Goal: Check status: Check status

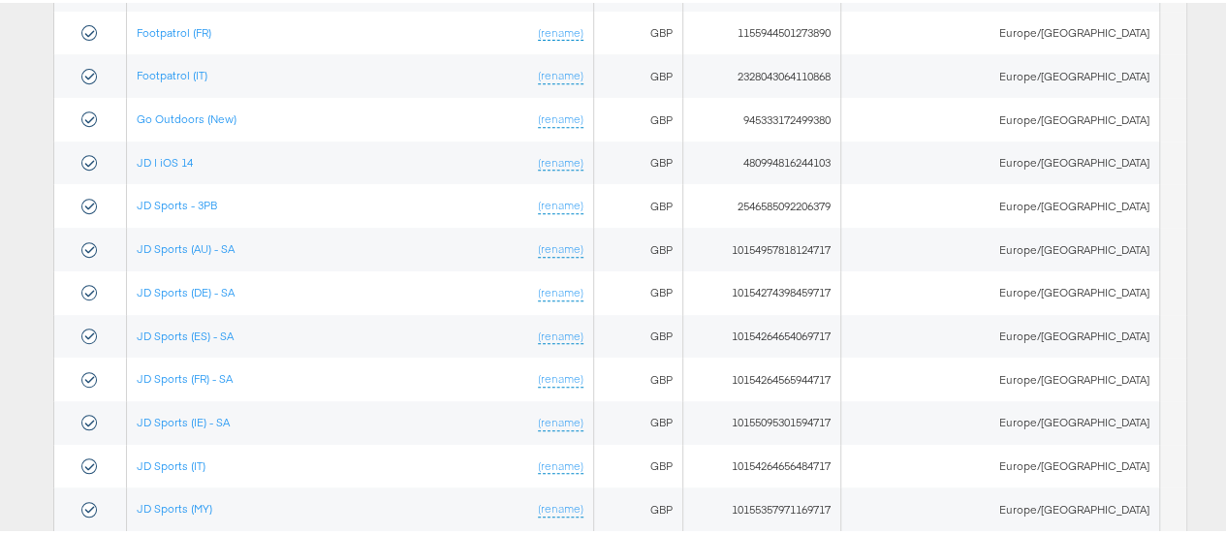
scroll to position [392, 0]
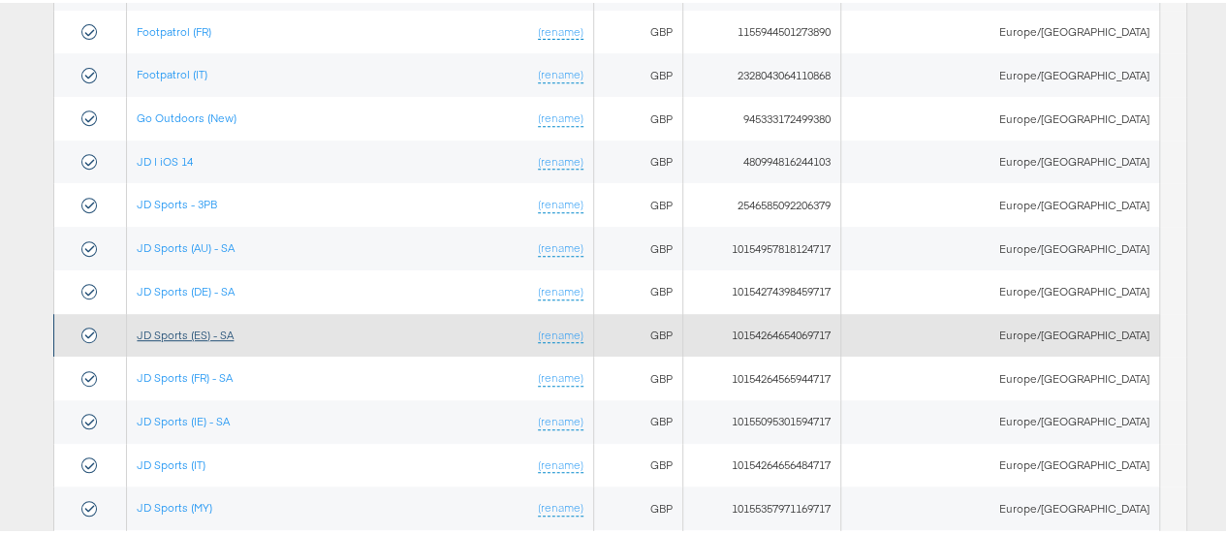
click at [216, 330] on link "JD Sports (ES) - SA" at bounding box center [185, 332] width 97 height 15
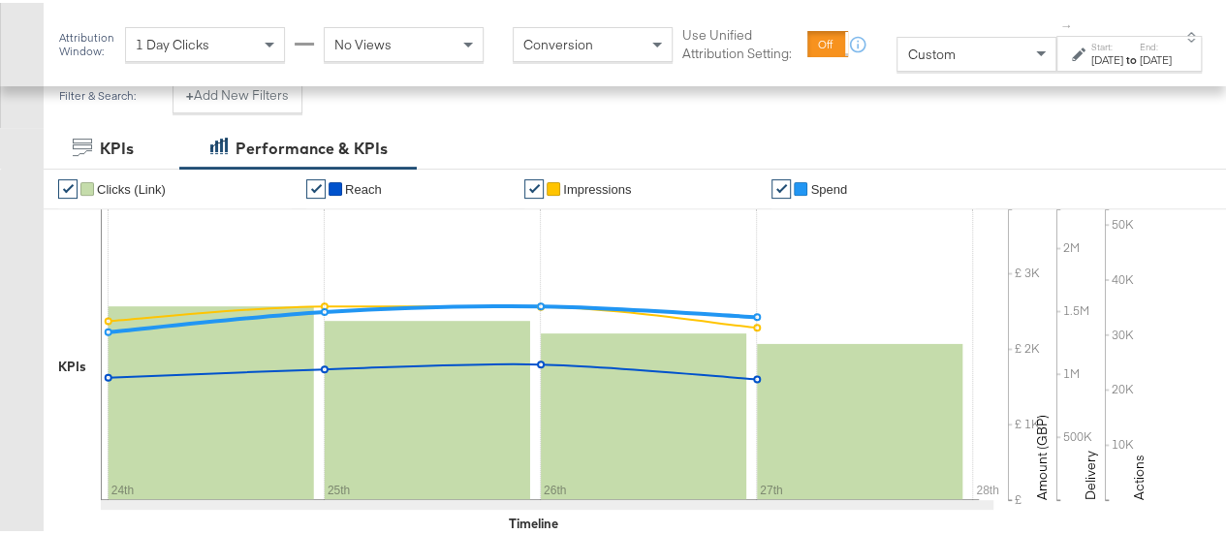
scroll to position [280, 0]
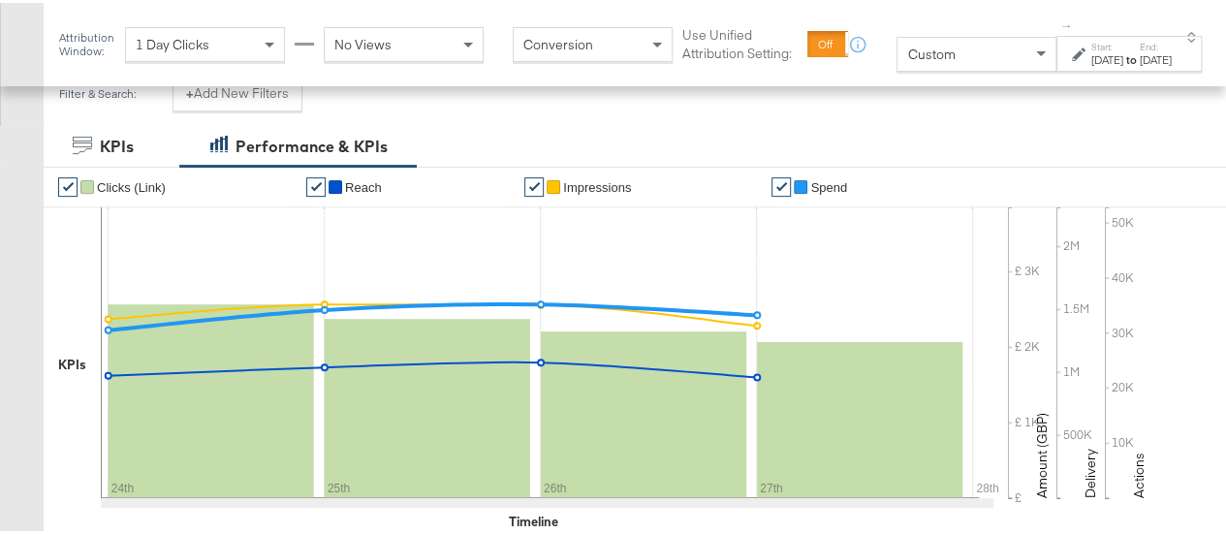
click at [1091, 49] on label "Start:" at bounding box center [1107, 44] width 32 height 13
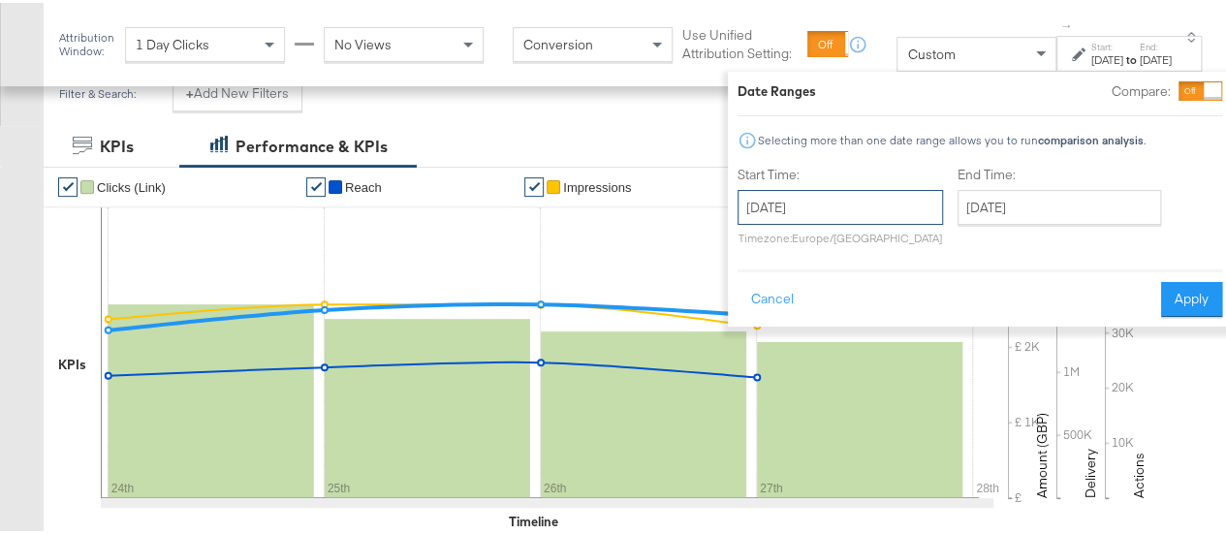
click at [824, 201] on input "August 24th 2025" at bounding box center [840, 204] width 205 height 35
click at [1179, 305] on button "Apply" at bounding box center [1191, 296] width 61 height 35
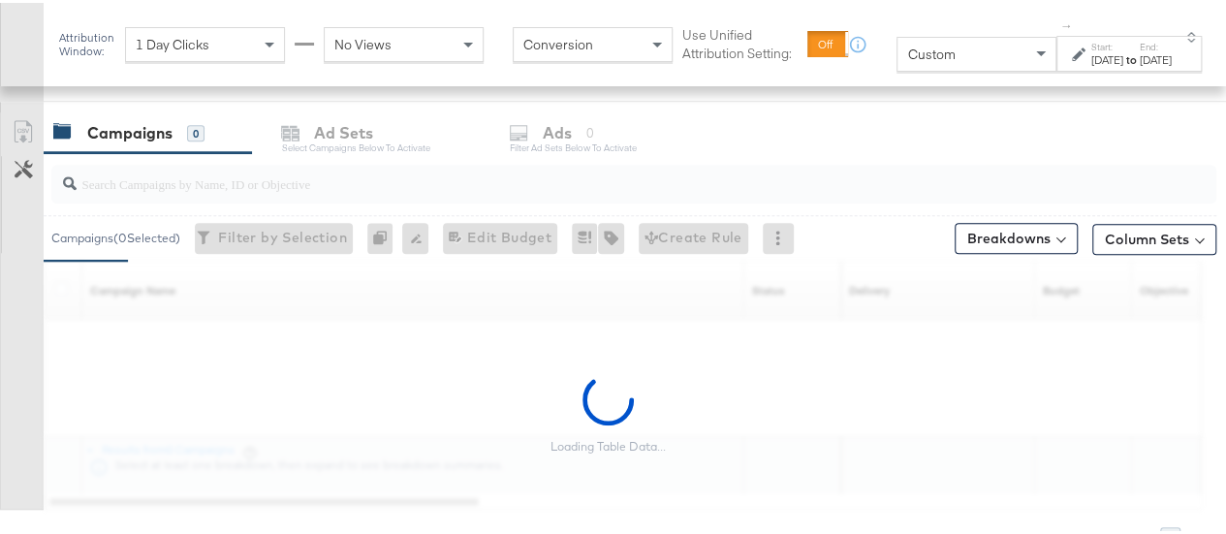
scroll to position [796, 0]
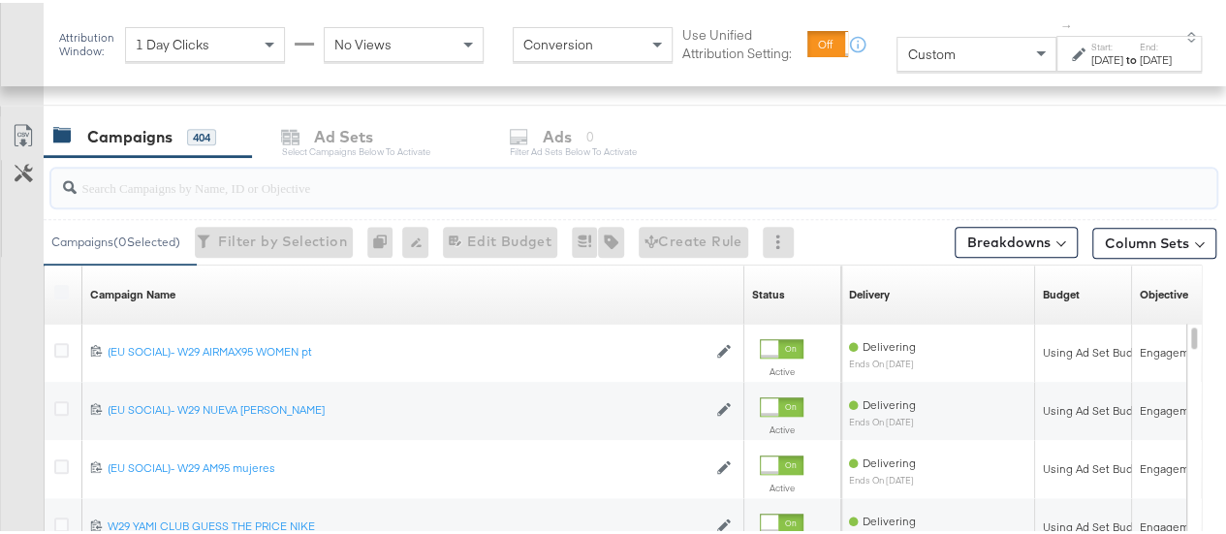
click at [298, 187] on input "search" at bounding box center [596, 177] width 1038 height 38
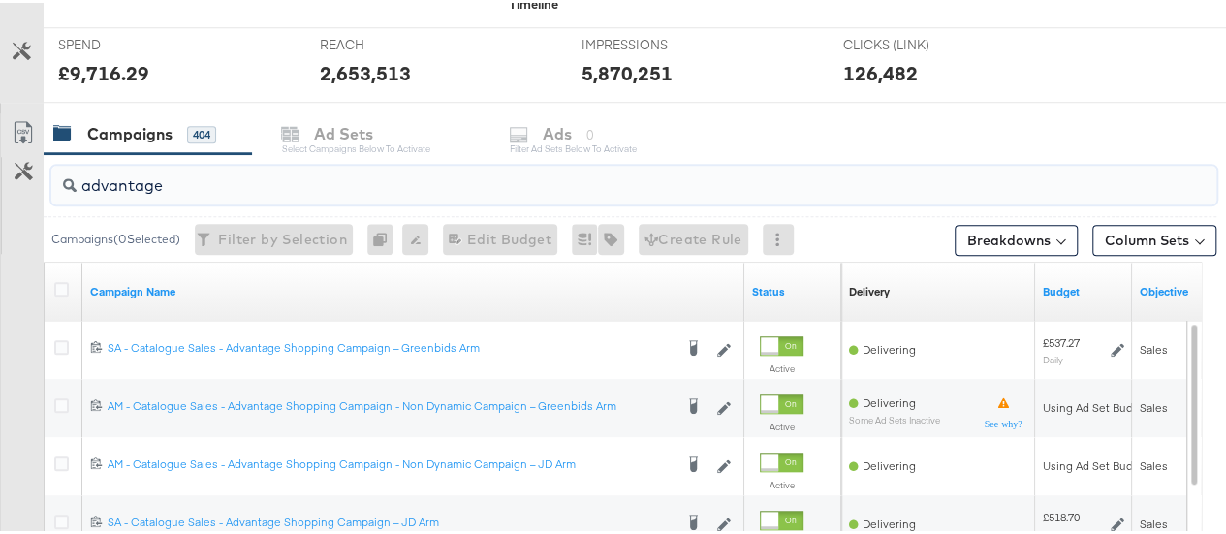
scroll to position [0, 0]
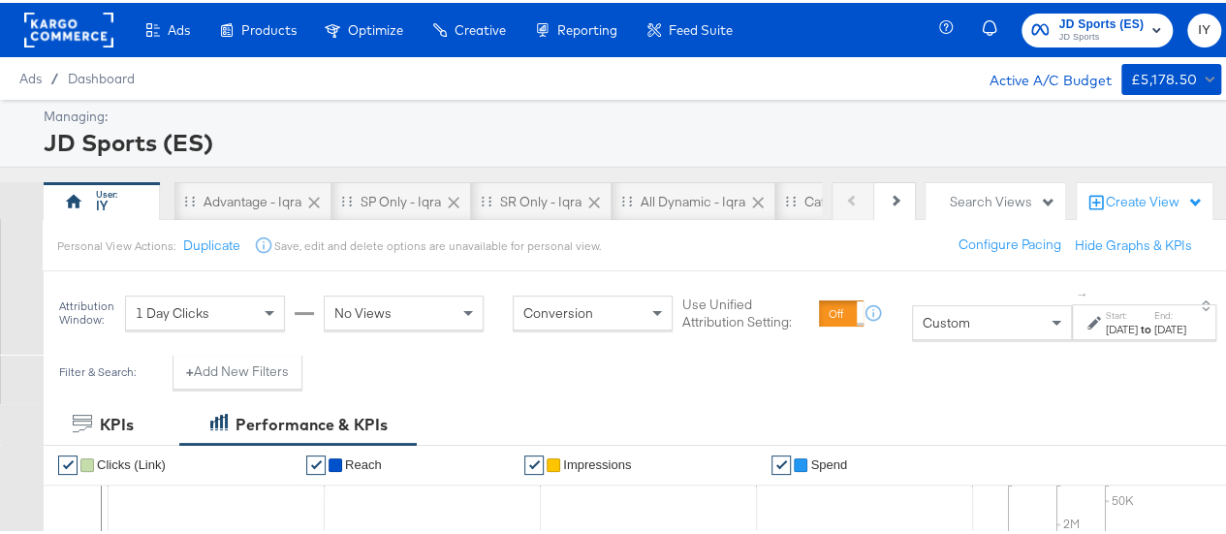
type input "advantage"
click at [1082, 29] on span "JD Sports" at bounding box center [1100, 35] width 85 height 16
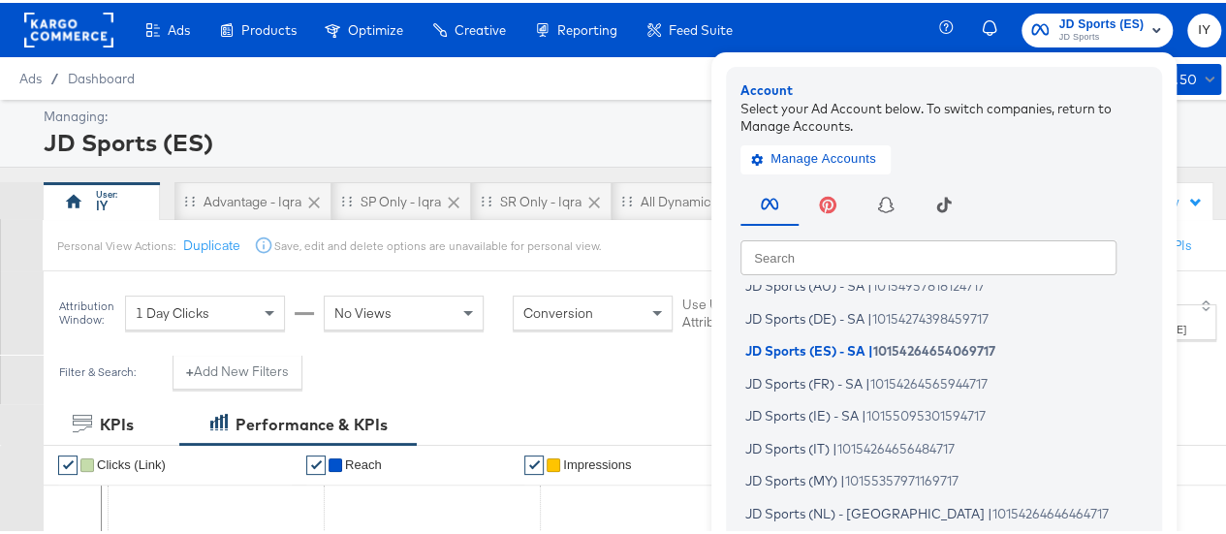
scroll to position [188, 0]
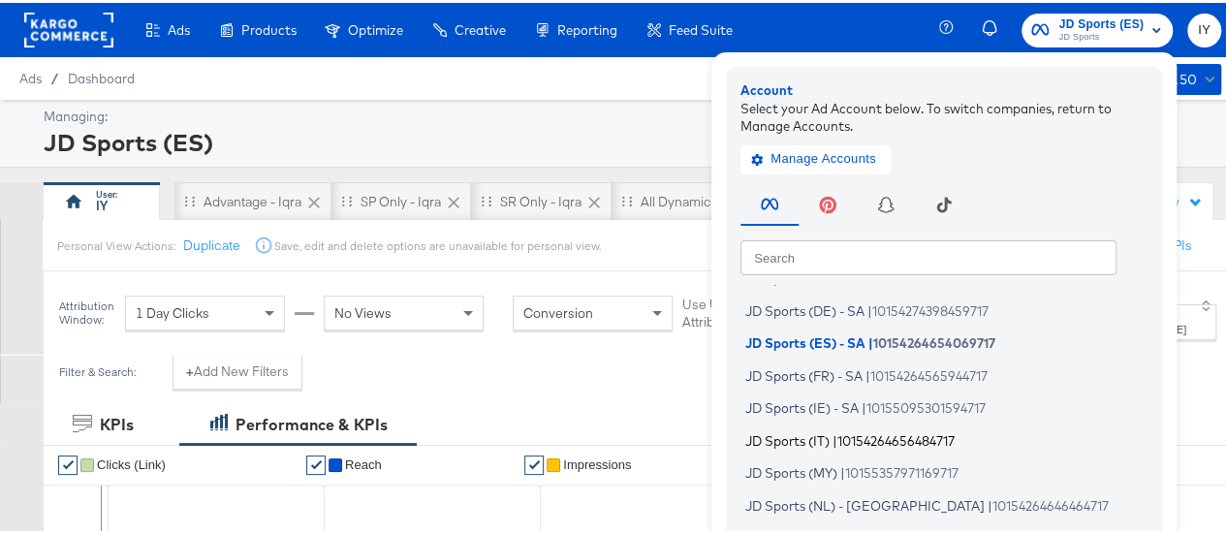
click at [837, 437] on span "10154264656484717" at bounding box center [895, 437] width 117 height 16
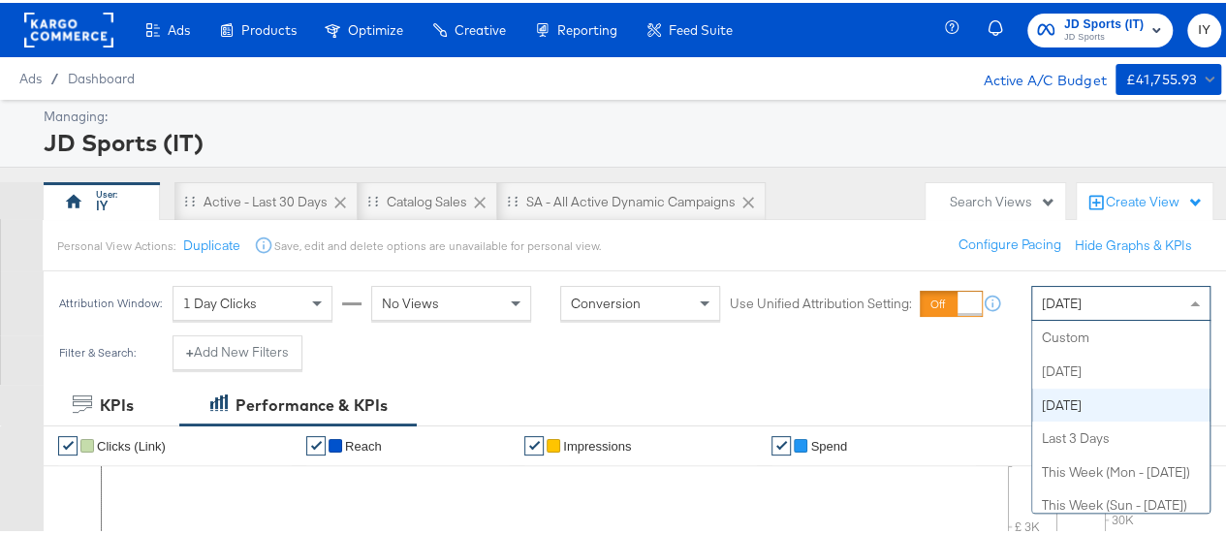
click at [1059, 301] on span "[DATE]" at bounding box center [1062, 300] width 40 height 17
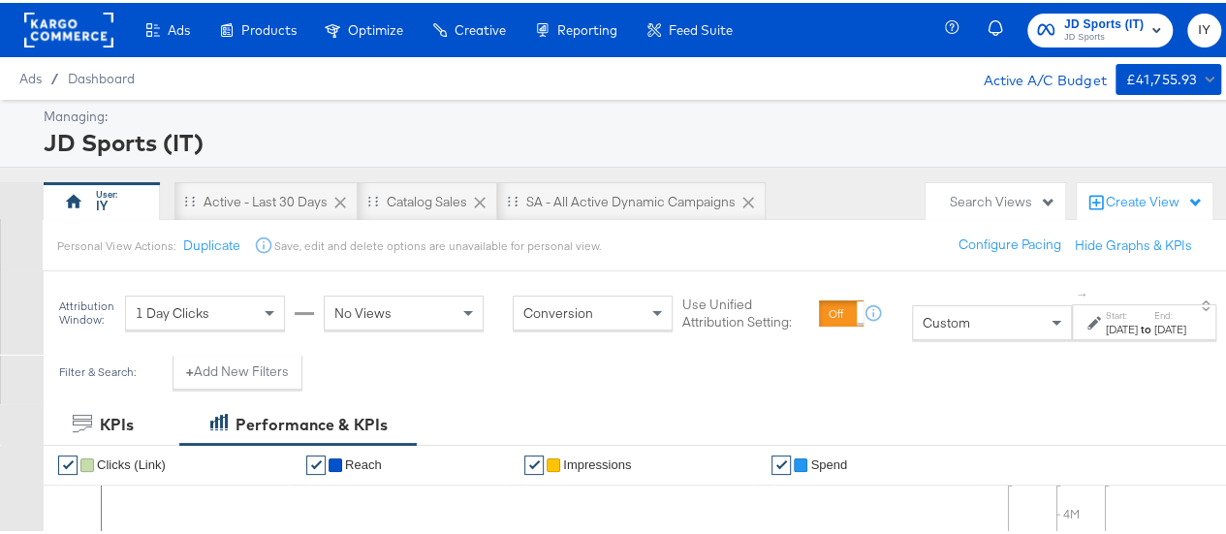
click at [1087, 311] on div "Start: Aug 29th 2025 to End: Aug 29th 2025" at bounding box center [1136, 320] width 99 height 28
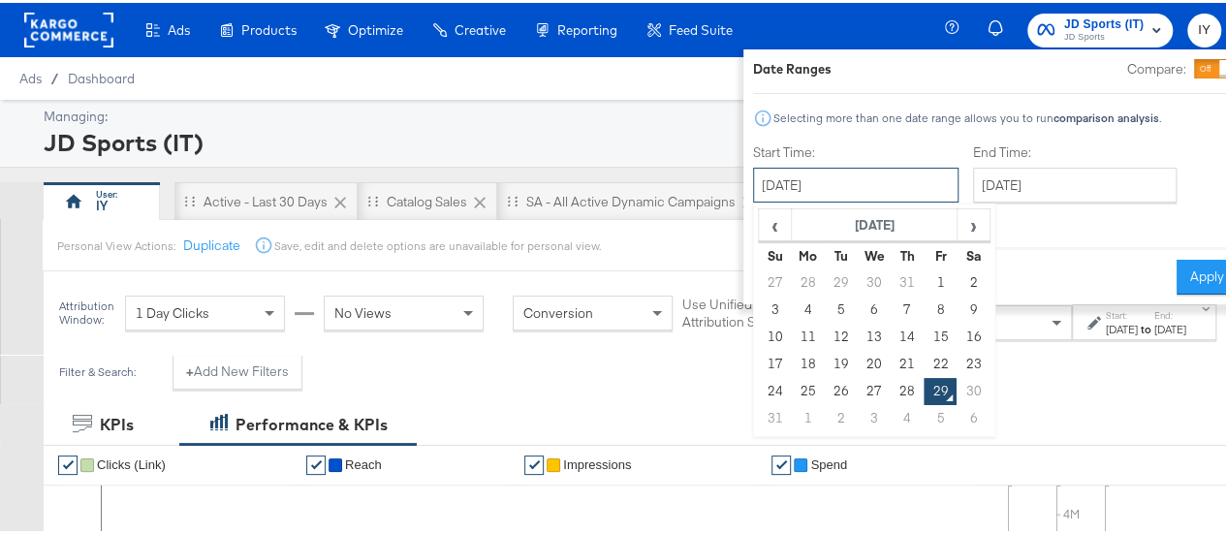
click at [753, 187] on input "August 29th 2025" at bounding box center [855, 182] width 205 height 35
click at [758, 384] on td "24" at bounding box center [774, 388] width 33 height 27
type input "August 24th 2025"
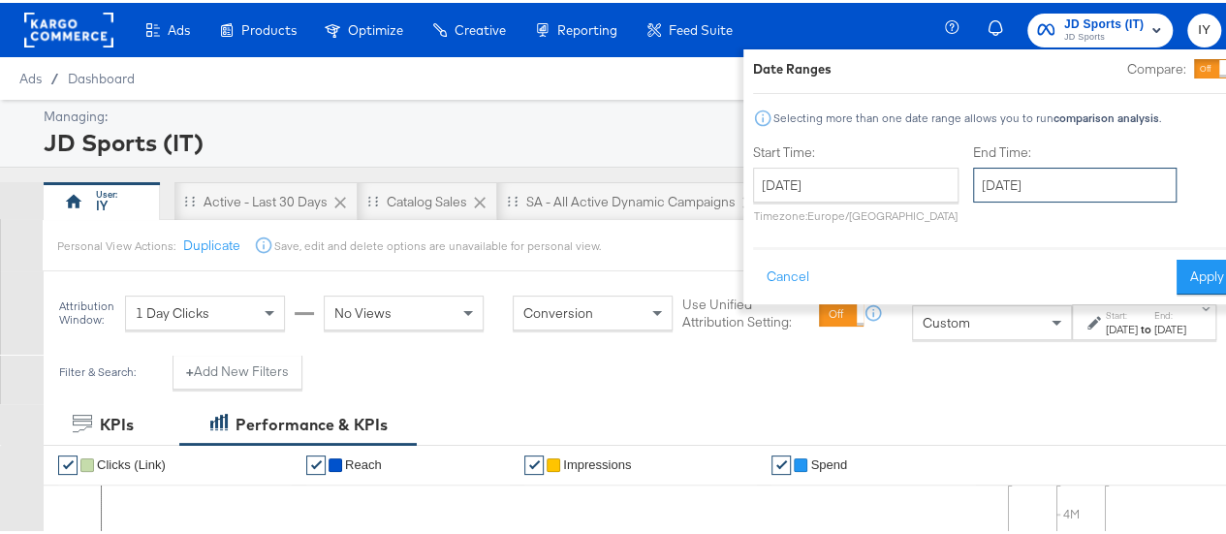
click at [973, 182] on input "August 29th 2025" at bounding box center [1075, 182] width 204 height 35
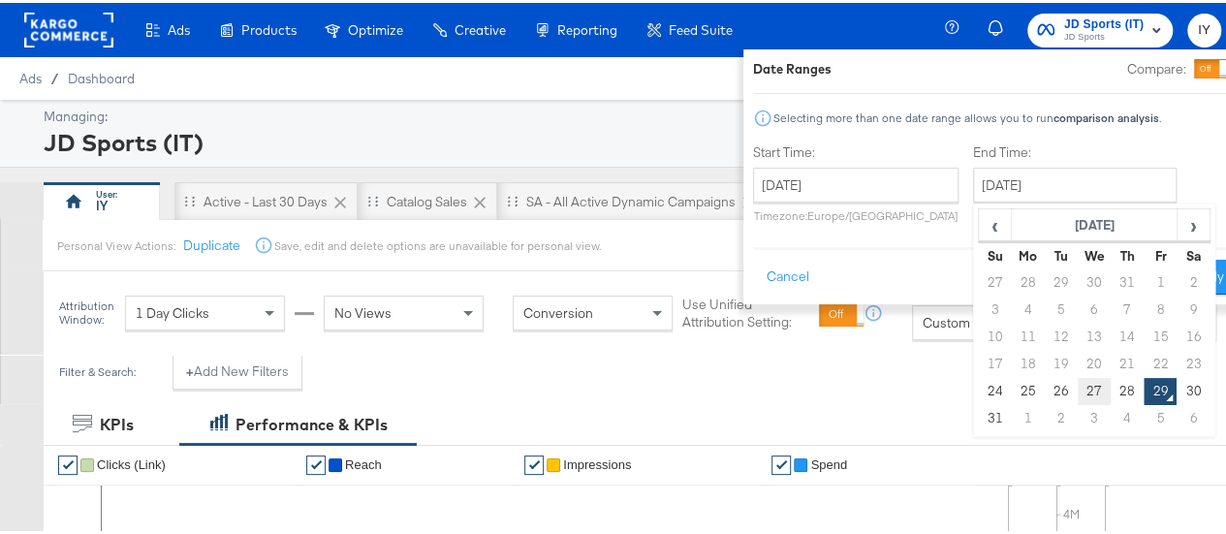
click at [1078, 393] on td "27" at bounding box center [1094, 388] width 33 height 27
type input "[DATE]"
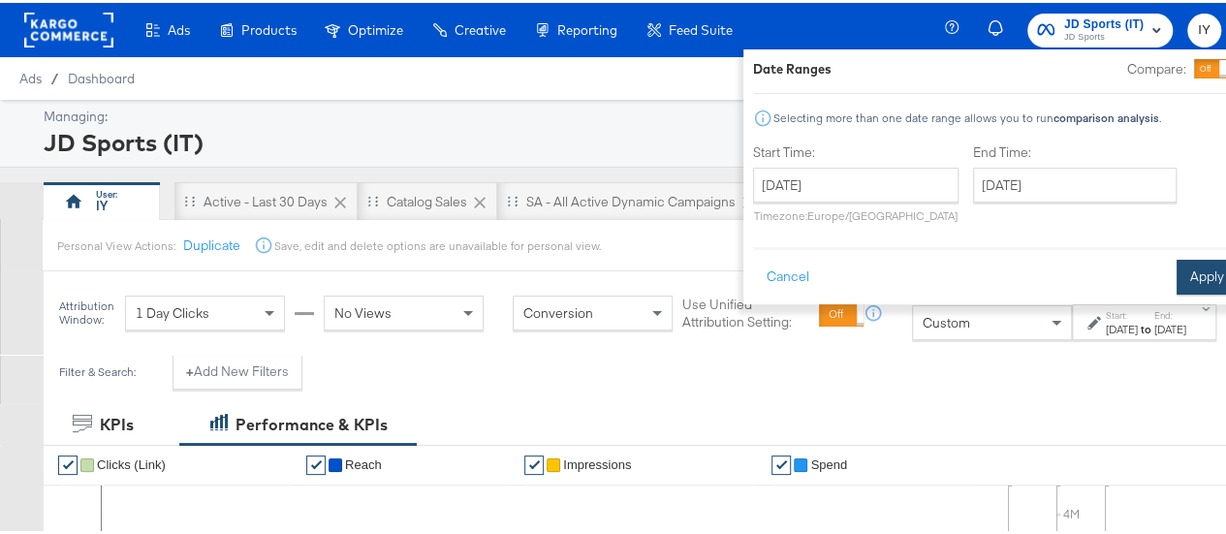
click at [1177, 257] on button "Apply" at bounding box center [1207, 274] width 61 height 35
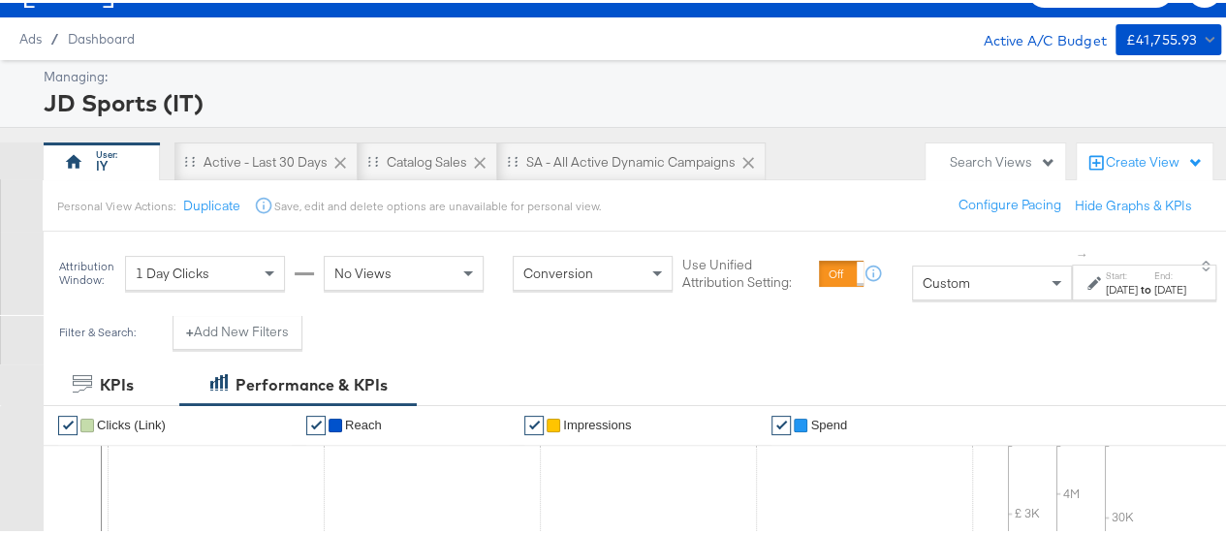
scroll to position [41, 0]
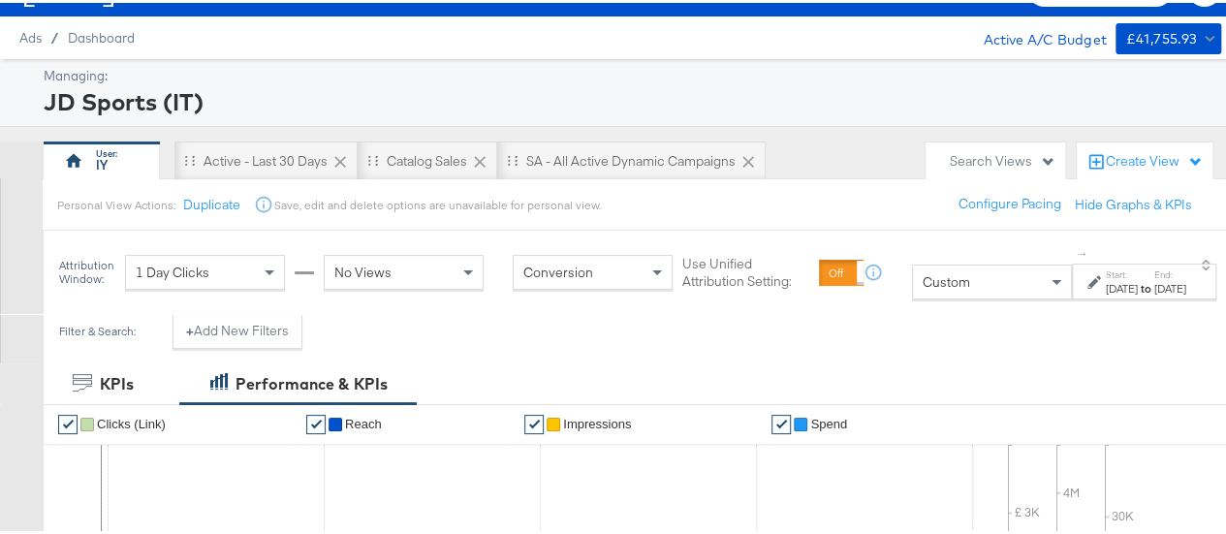
click at [1154, 267] on label "End:" at bounding box center [1170, 272] width 32 height 13
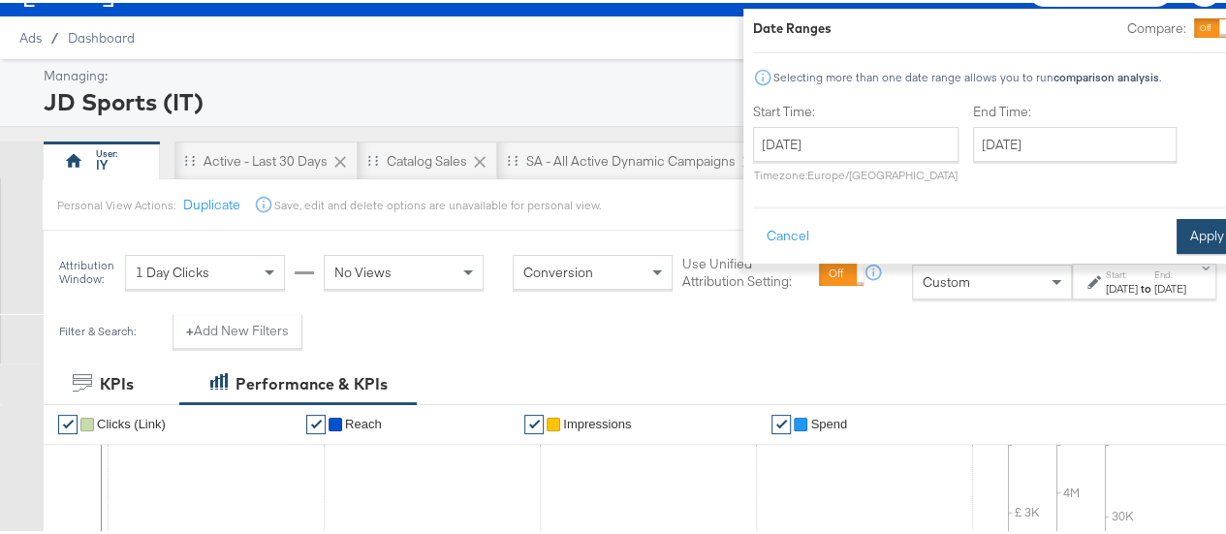
click at [1177, 232] on button "Apply" at bounding box center [1207, 233] width 61 height 35
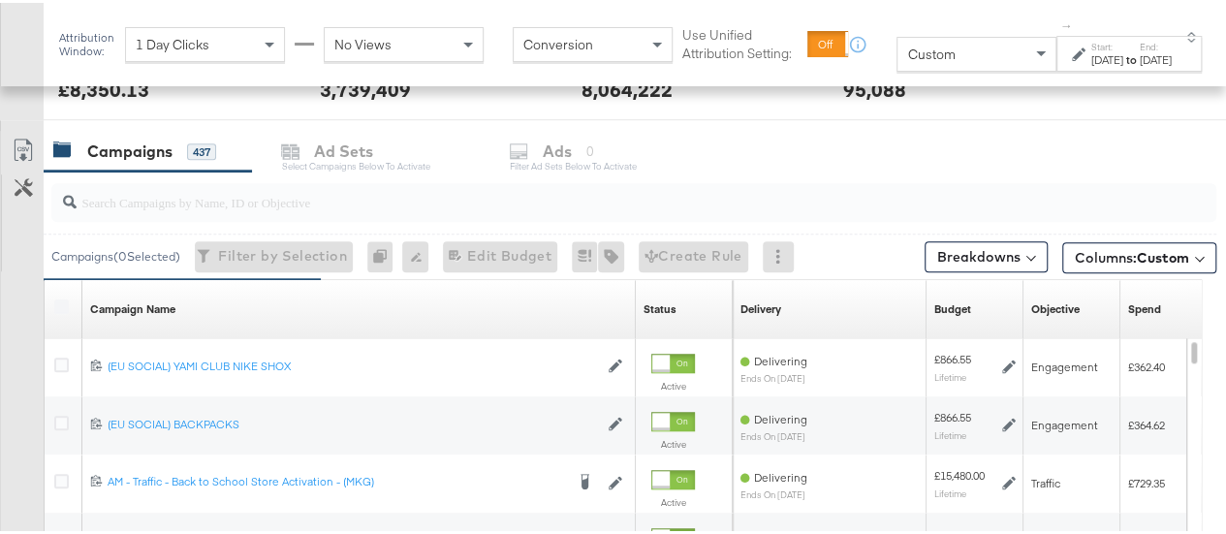
scroll to position [780, 0]
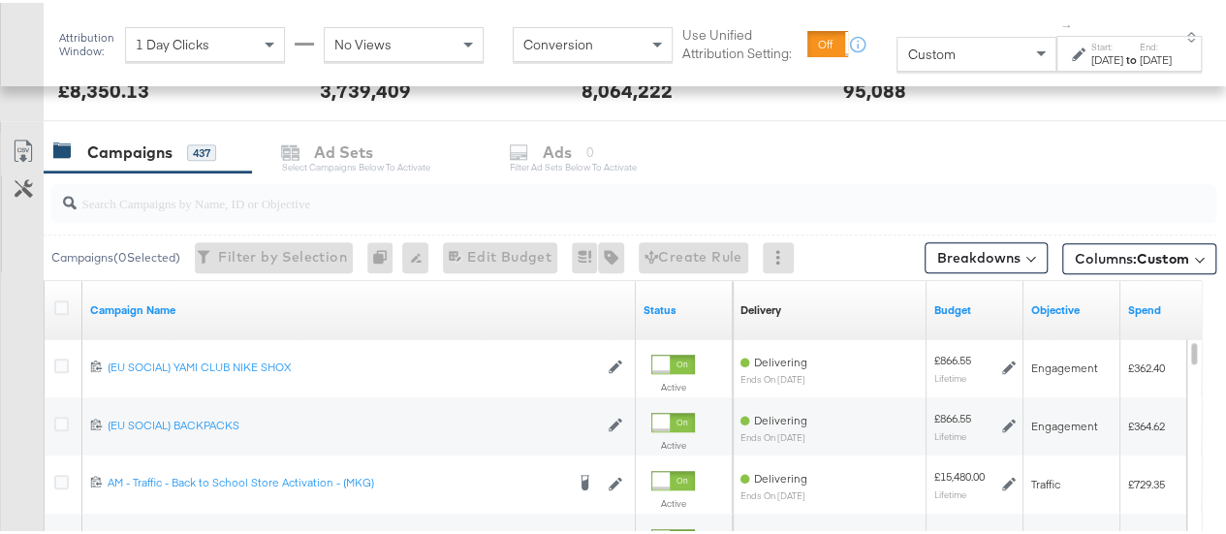
click at [322, 195] on input "search" at bounding box center [596, 192] width 1038 height 38
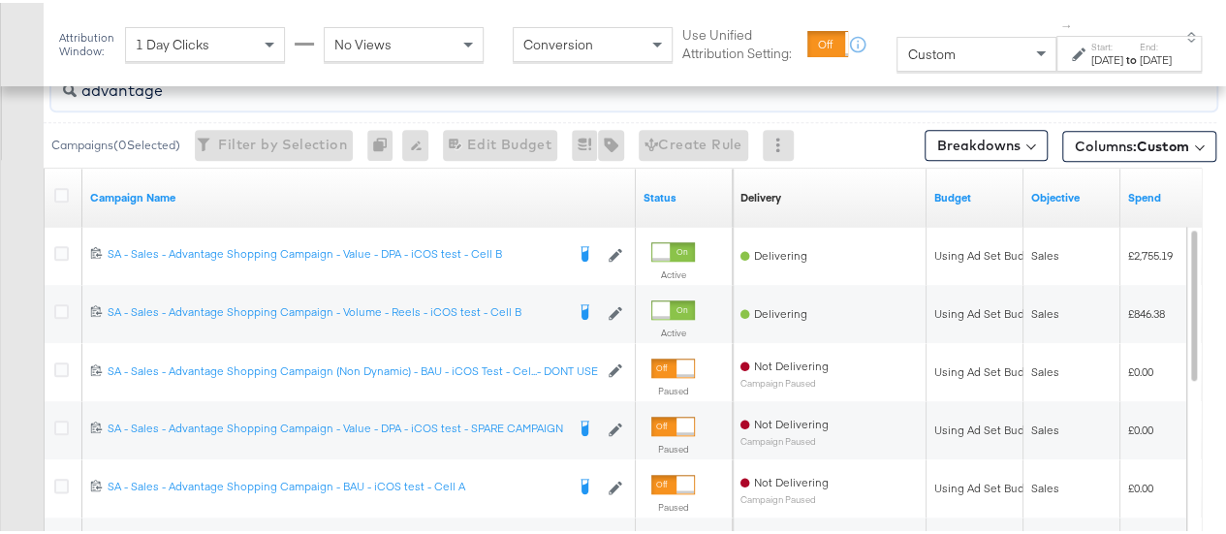
scroll to position [904, 0]
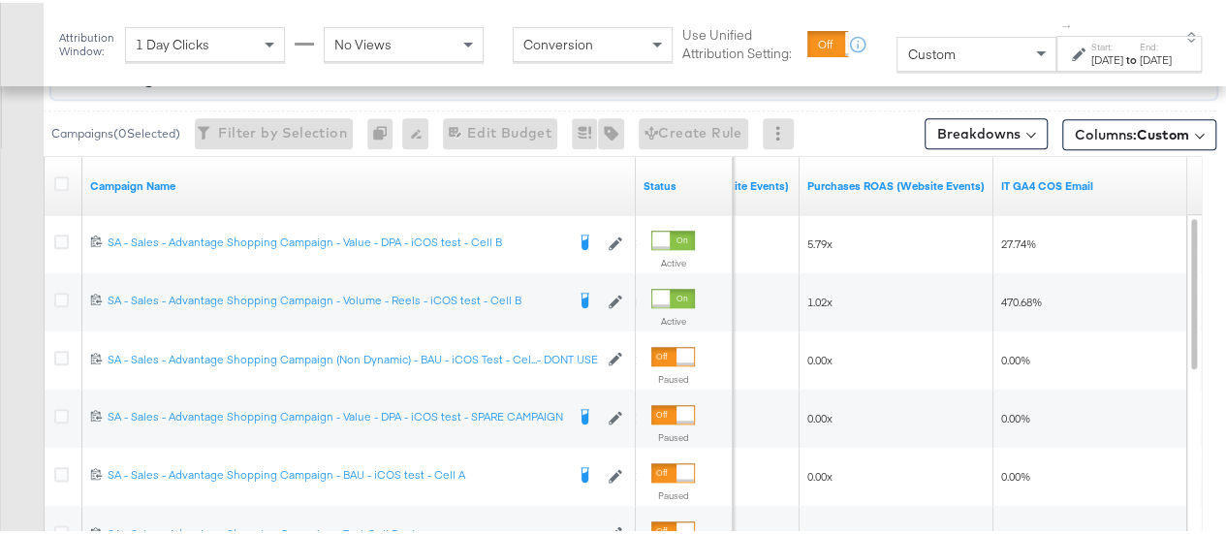
type input "advantage"
drag, startPoint x: 949, startPoint y: 34, endPoint x: 995, endPoint y: 47, distance: 48.5
click at [995, 47] on div "Custom" at bounding box center [976, 51] width 158 height 33
click at [1091, 57] on div "Aug 24th 2025" at bounding box center [1107, 57] width 32 height 16
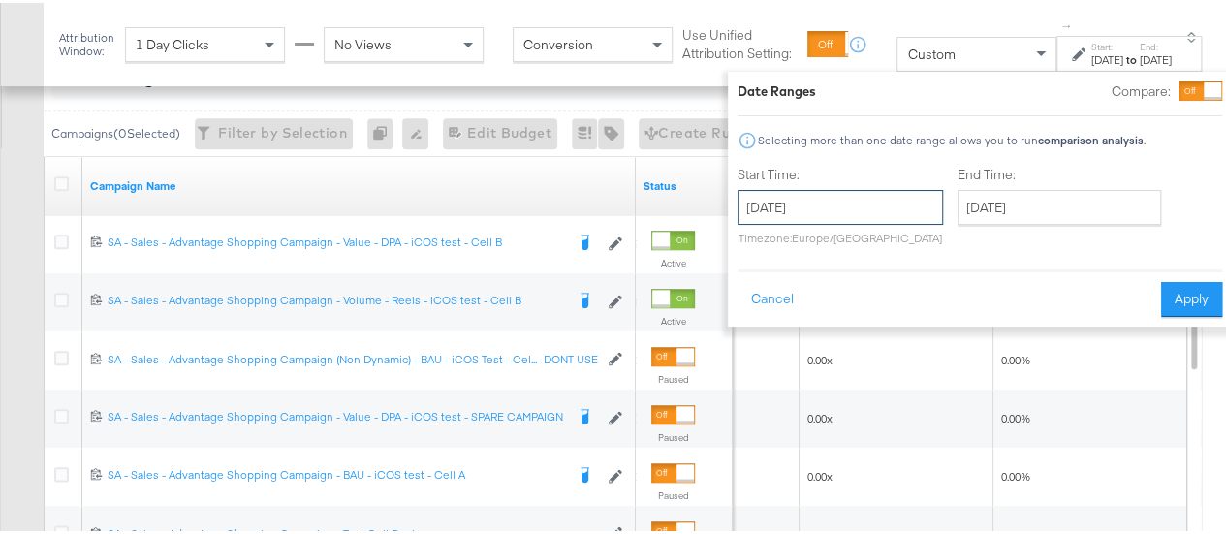
click at [820, 220] on input "August 24th 2025" at bounding box center [840, 204] width 205 height 35
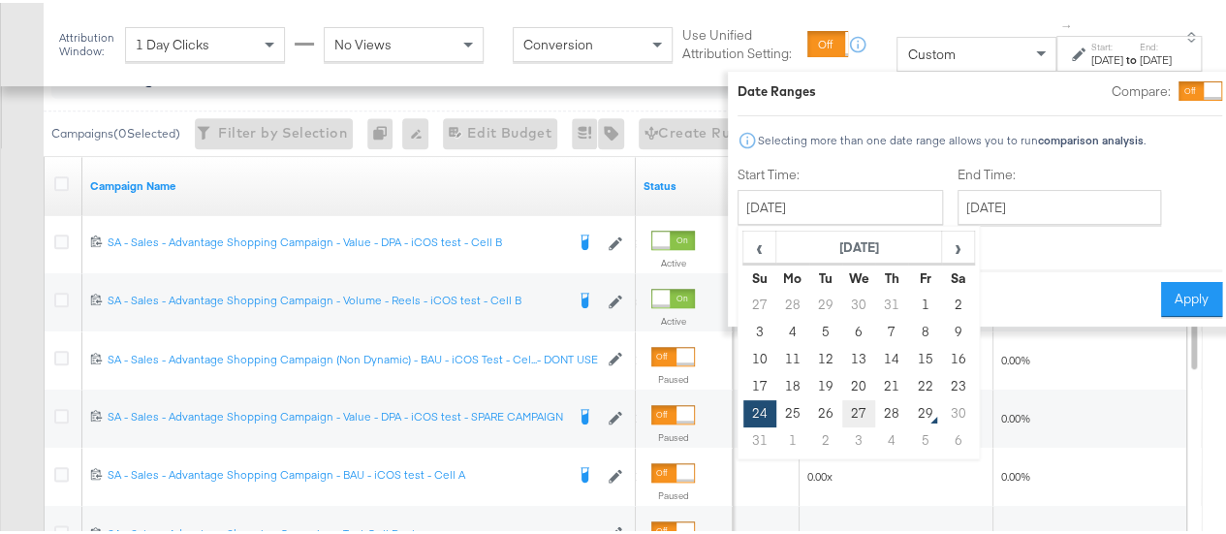
click at [842, 408] on td "27" at bounding box center [858, 410] width 33 height 27
type input "[DATE]"
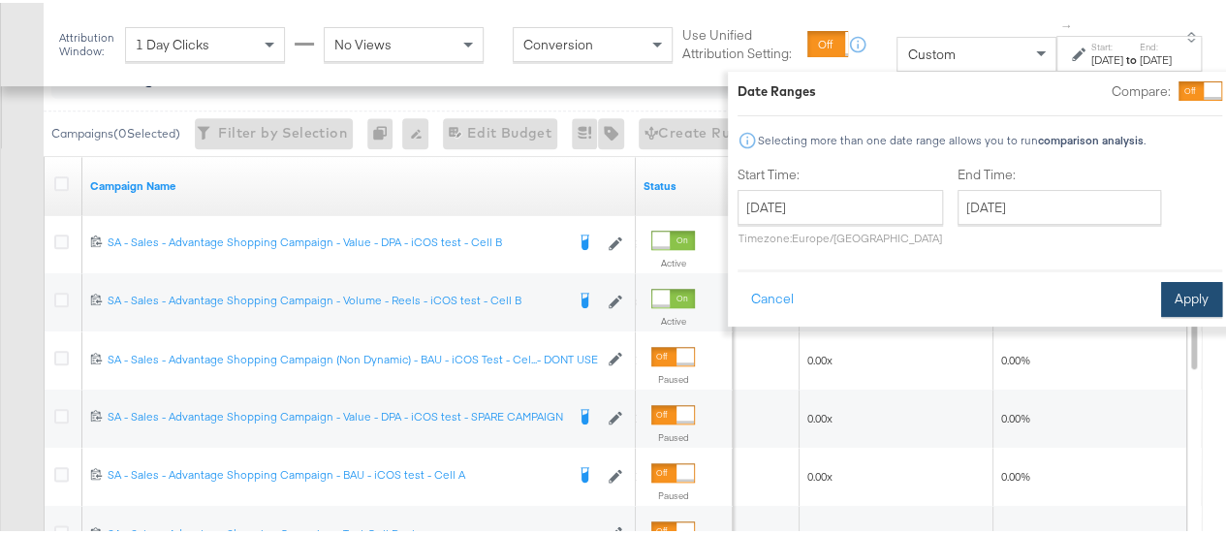
click at [1167, 292] on button "Apply" at bounding box center [1191, 296] width 61 height 35
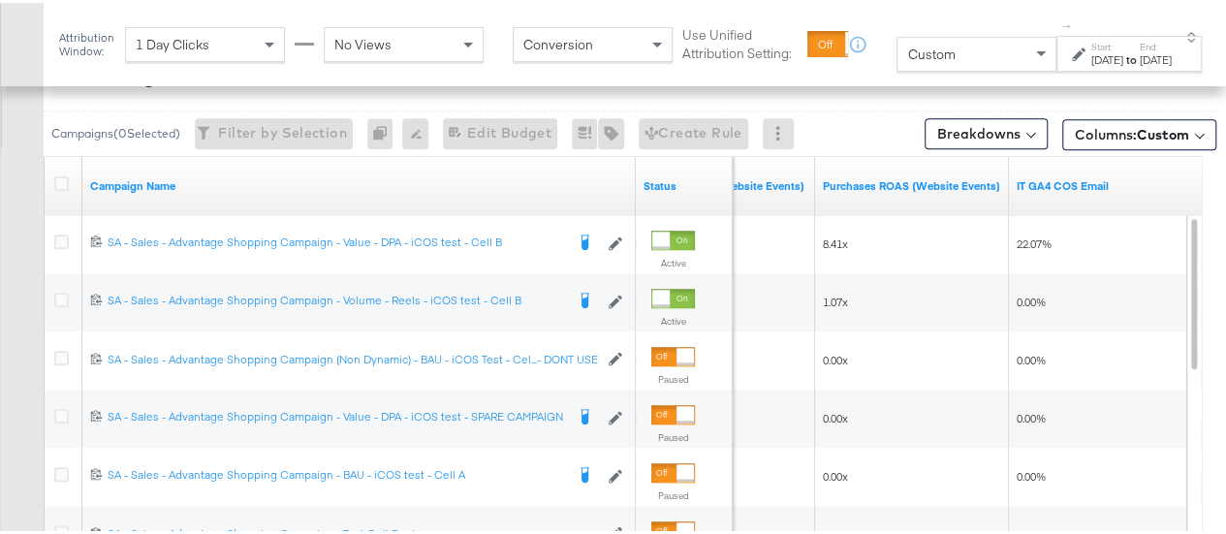
click at [1091, 42] on label "Start:" at bounding box center [1107, 44] width 32 height 13
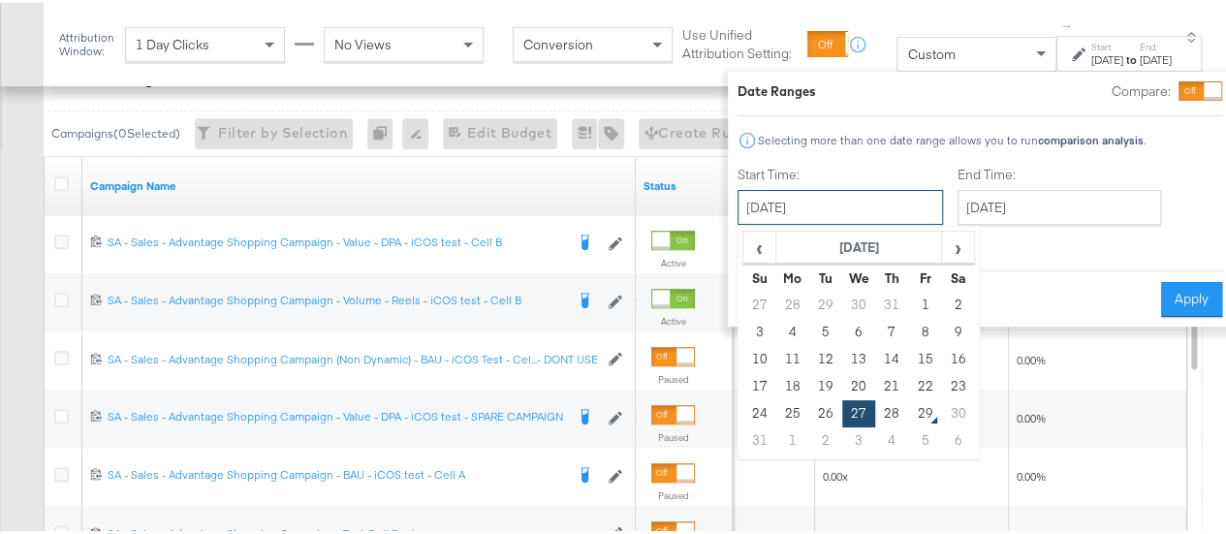
click at [853, 203] on input "[DATE]" at bounding box center [840, 204] width 205 height 35
click at [809, 412] on td "26" at bounding box center [825, 410] width 33 height 27
type input "[DATE]"
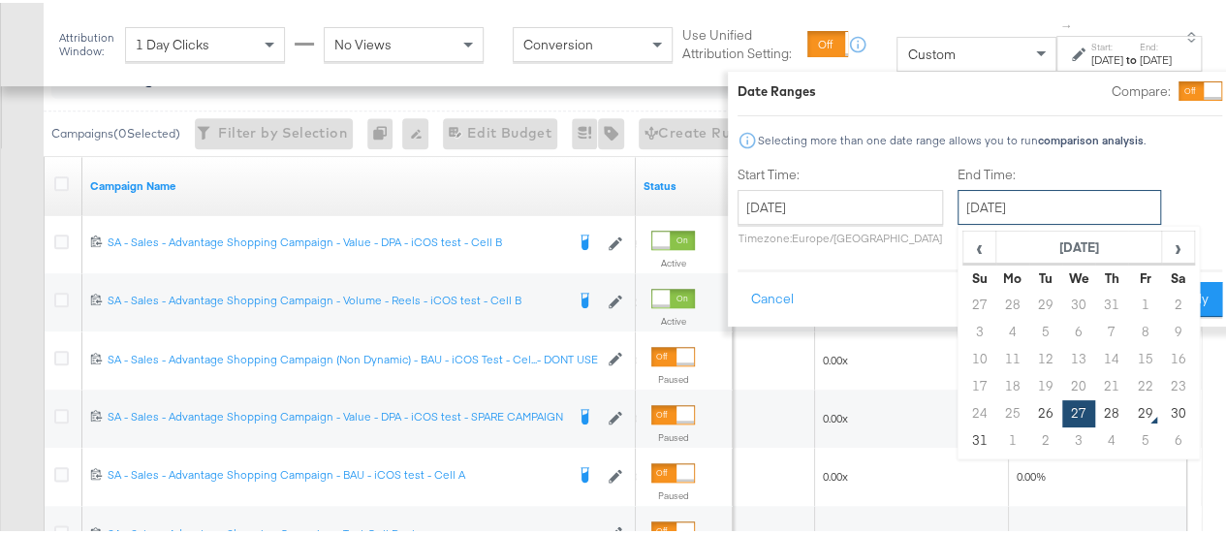
click at [958, 217] on input "[DATE]" at bounding box center [1060, 204] width 204 height 35
click at [1029, 414] on td "26" at bounding box center [1045, 410] width 33 height 27
type input "[DATE]"
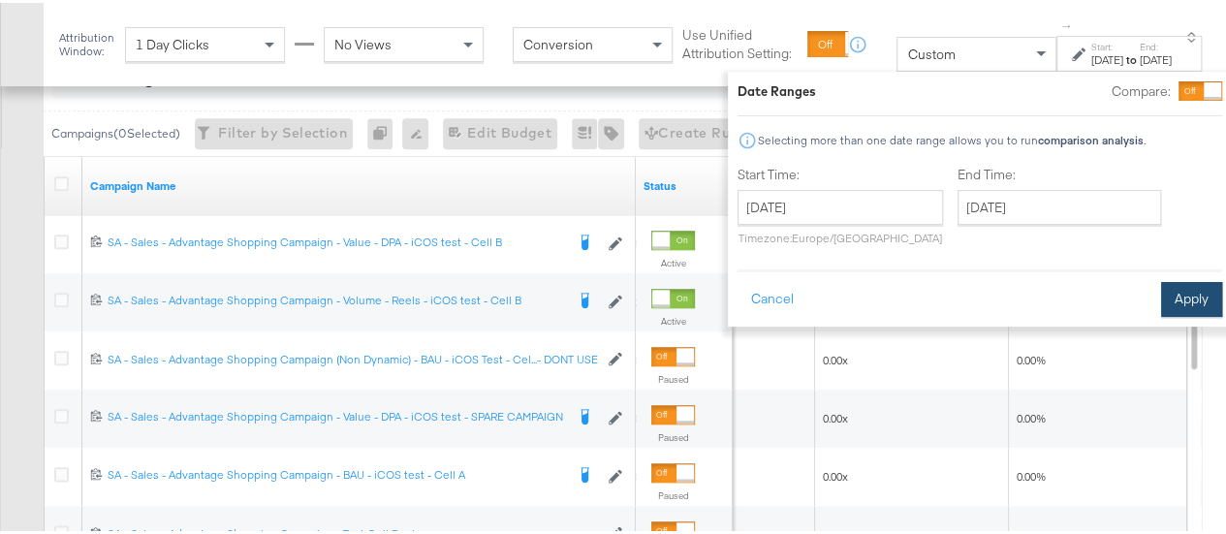
click at [1161, 299] on button "Apply" at bounding box center [1191, 296] width 61 height 35
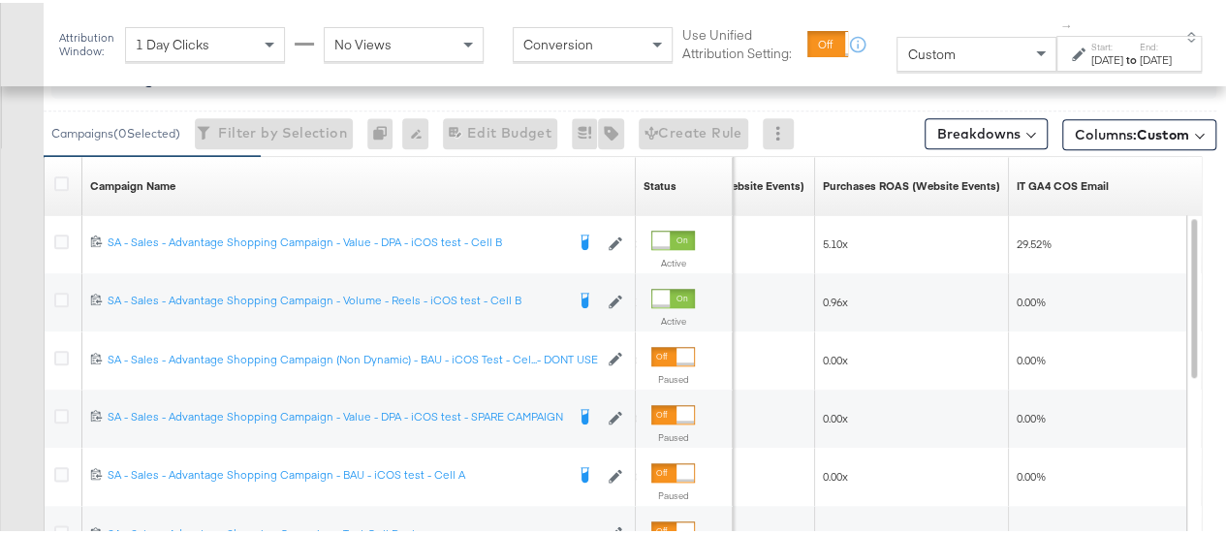
click at [1091, 55] on div "[DATE]" at bounding box center [1107, 57] width 32 height 16
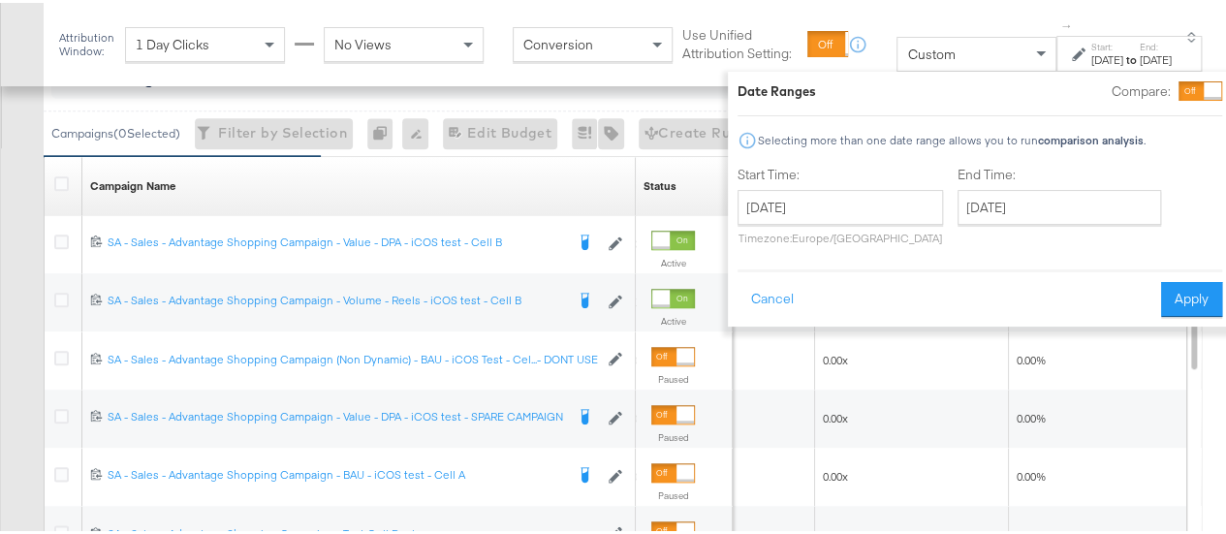
click at [1091, 55] on div "[DATE]" at bounding box center [1107, 57] width 32 height 16
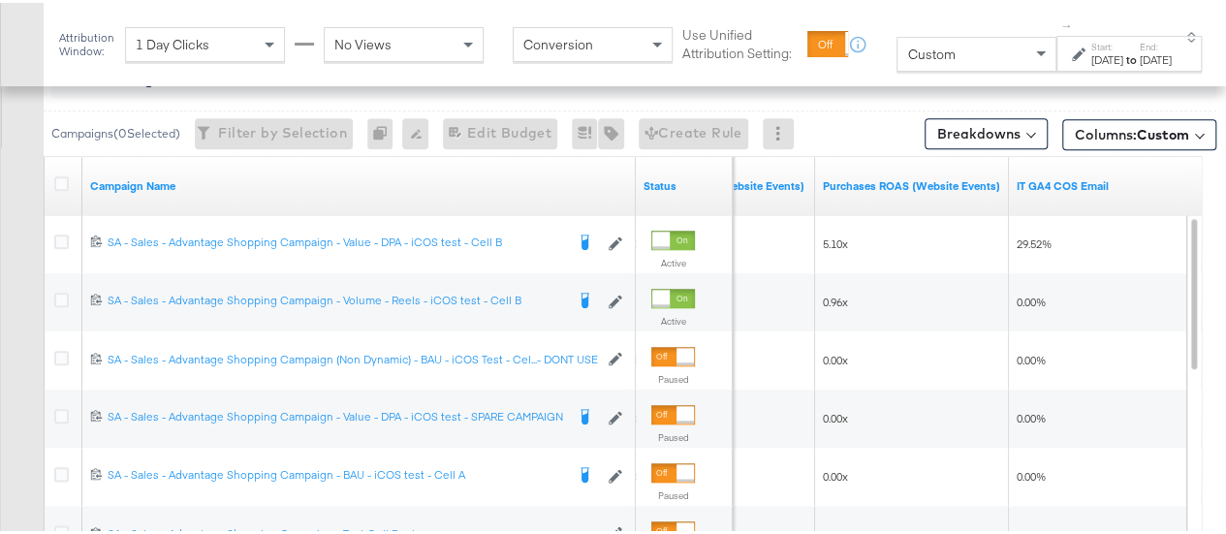
click at [1091, 55] on div "[DATE]" at bounding box center [1107, 57] width 32 height 16
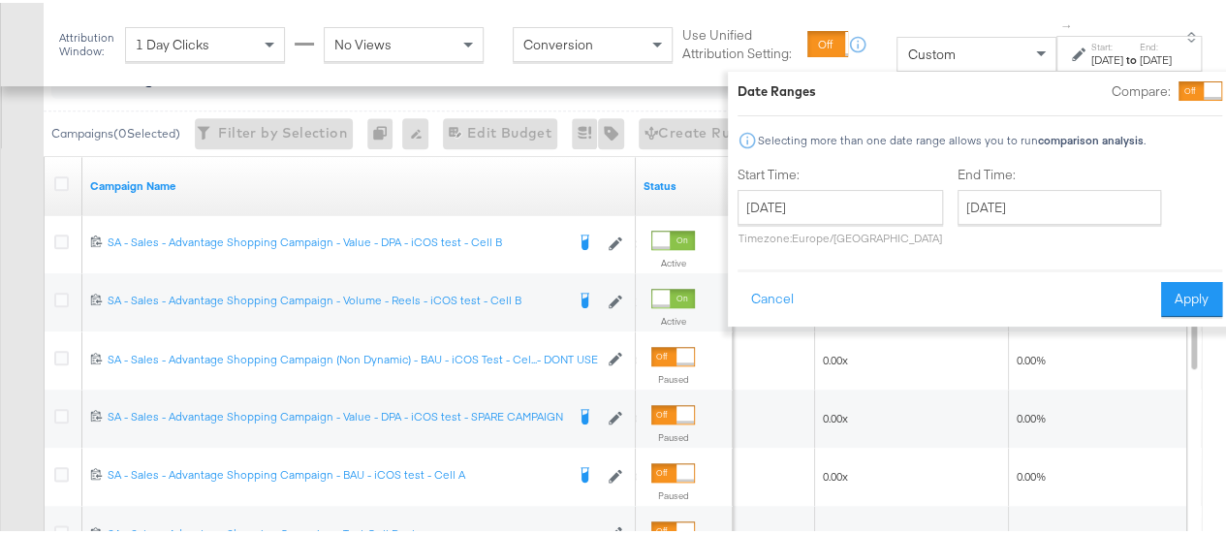
click at [877, 183] on div "Start Time: August 26th 2025 ‹ August 2025 › Su Mo Tu We Th Fr Sa 27 28 29 30 3…" at bounding box center [840, 207] width 205 height 88
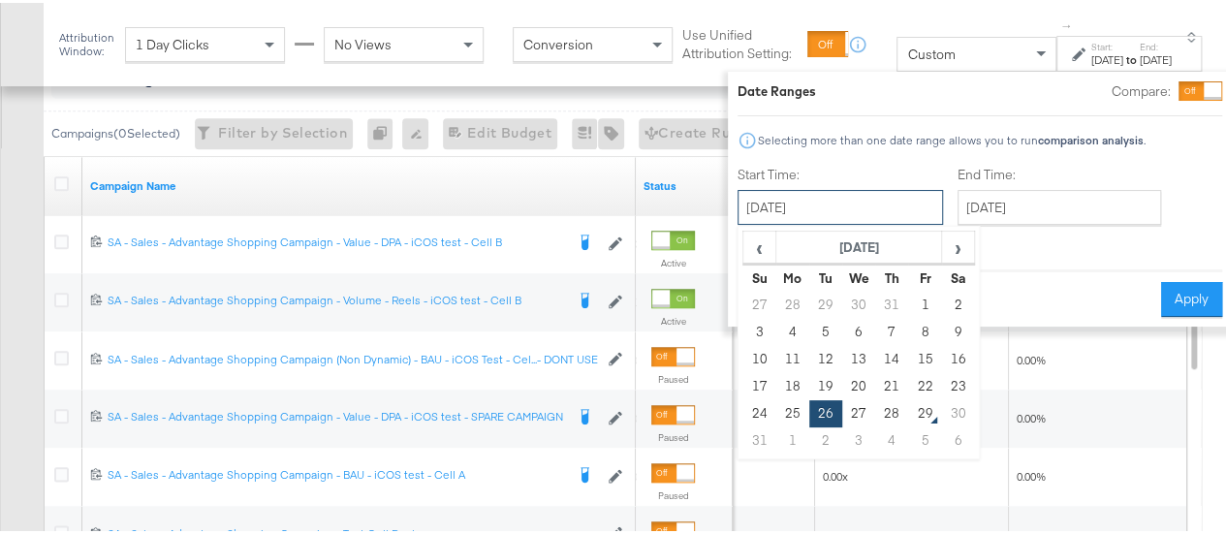
click at [871, 197] on input "[DATE]" at bounding box center [840, 204] width 205 height 35
click at [776, 416] on td "25" at bounding box center [792, 410] width 33 height 27
type input "August 25th 2025"
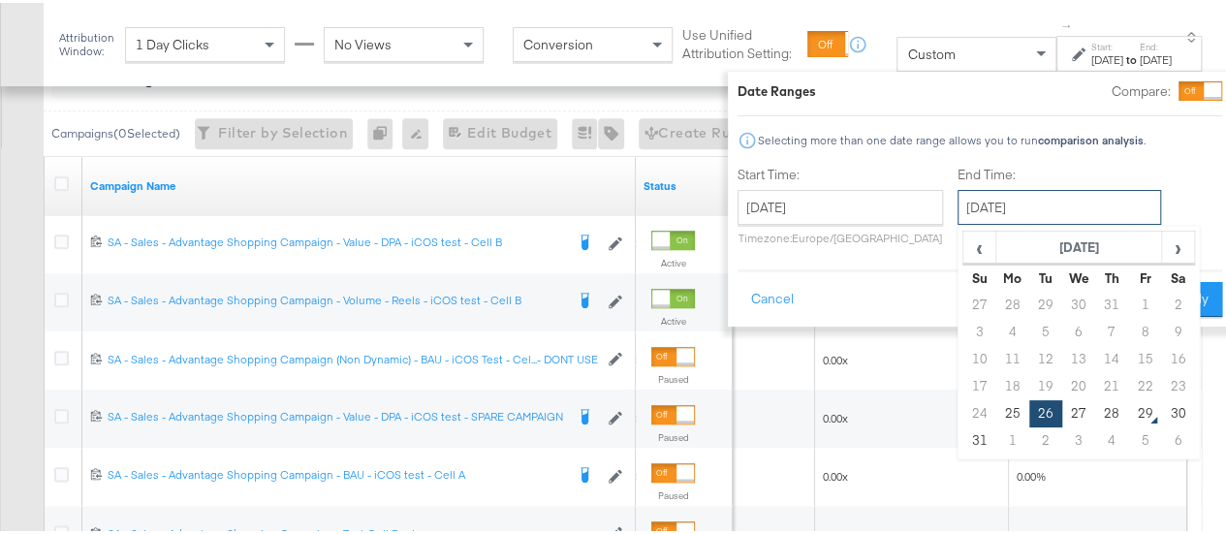
click at [1000, 206] on input "[DATE]" at bounding box center [1060, 204] width 204 height 35
click at [996, 413] on td "25" at bounding box center [1012, 410] width 33 height 27
type input "August 25th 2025"
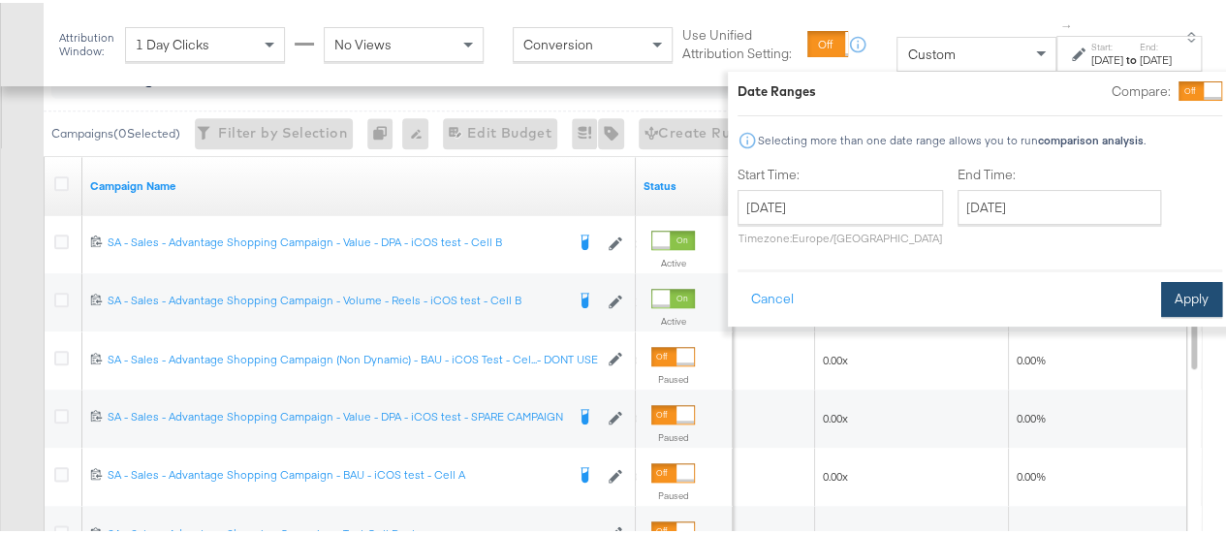
click at [1171, 303] on button "Apply" at bounding box center [1191, 296] width 61 height 35
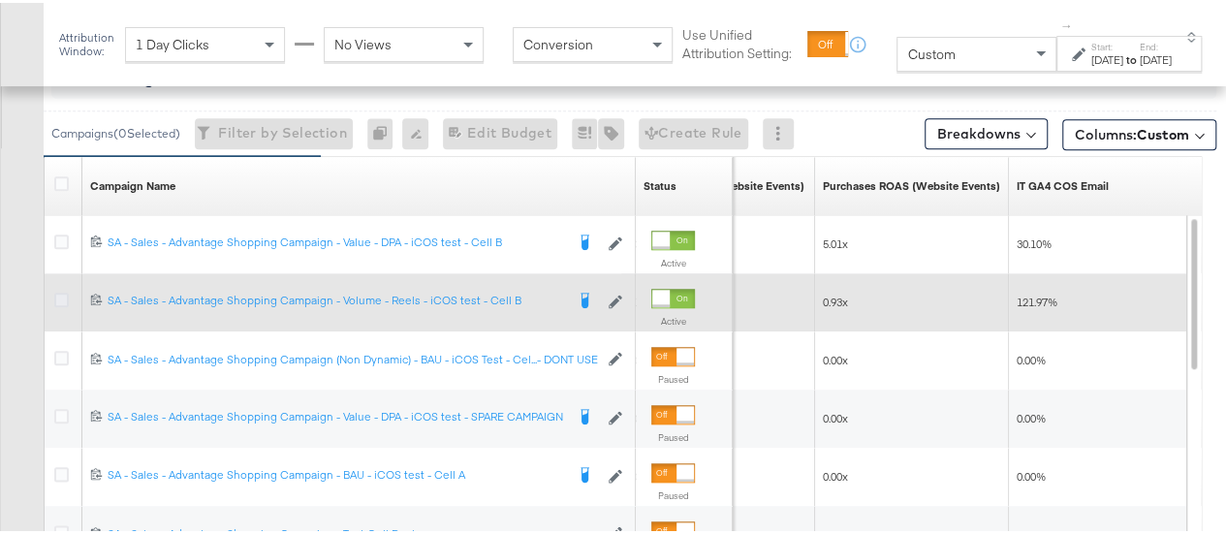
click at [64, 294] on icon at bounding box center [61, 297] width 15 height 15
click at [0, 0] on input "checkbox" at bounding box center [0, 0] width 0 height 0
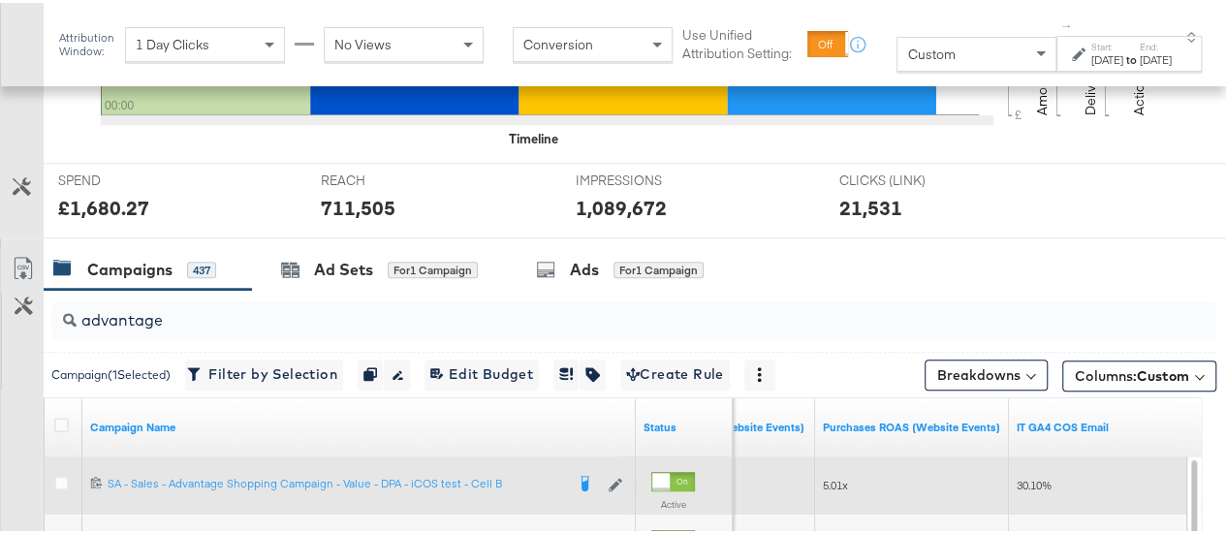
scroll to position [662, 0]
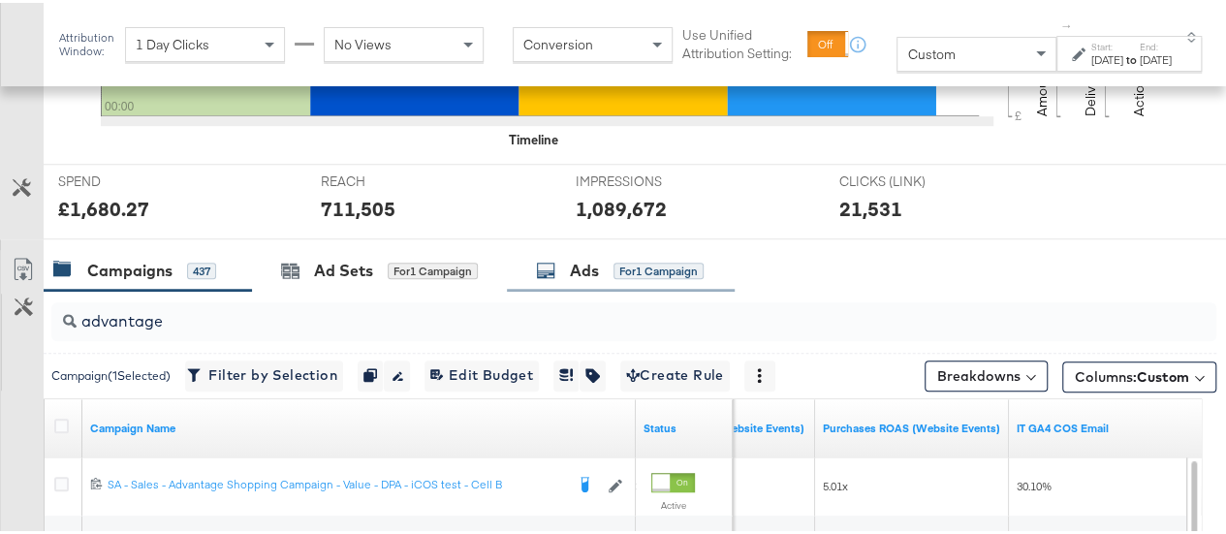
click at [569, 263] on div "Ads for 1 Campaign" at bounding box center [620, 268] width 168 height 22
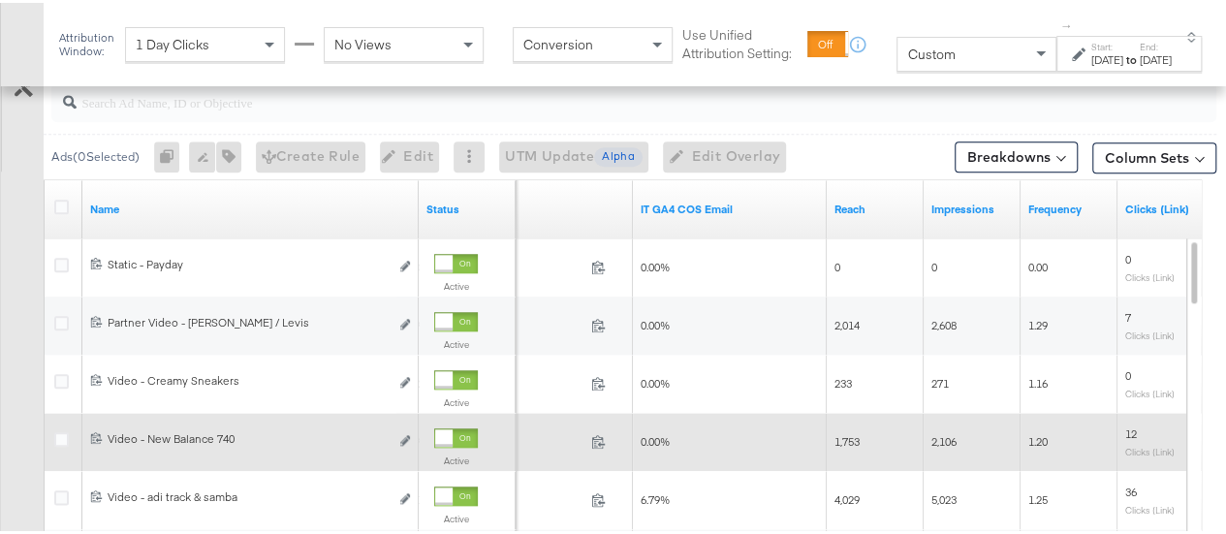
scroll to position [847, 0]
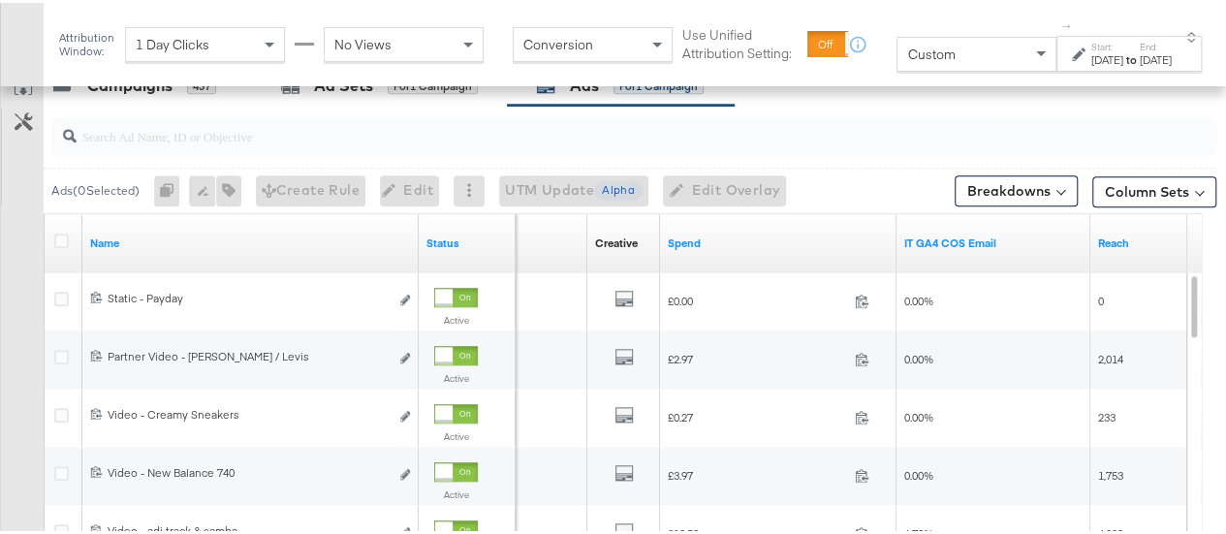
click at [1093, 55] on div "Aug 25th 2025" at bounding box center [1107, 57] width 32 height 16
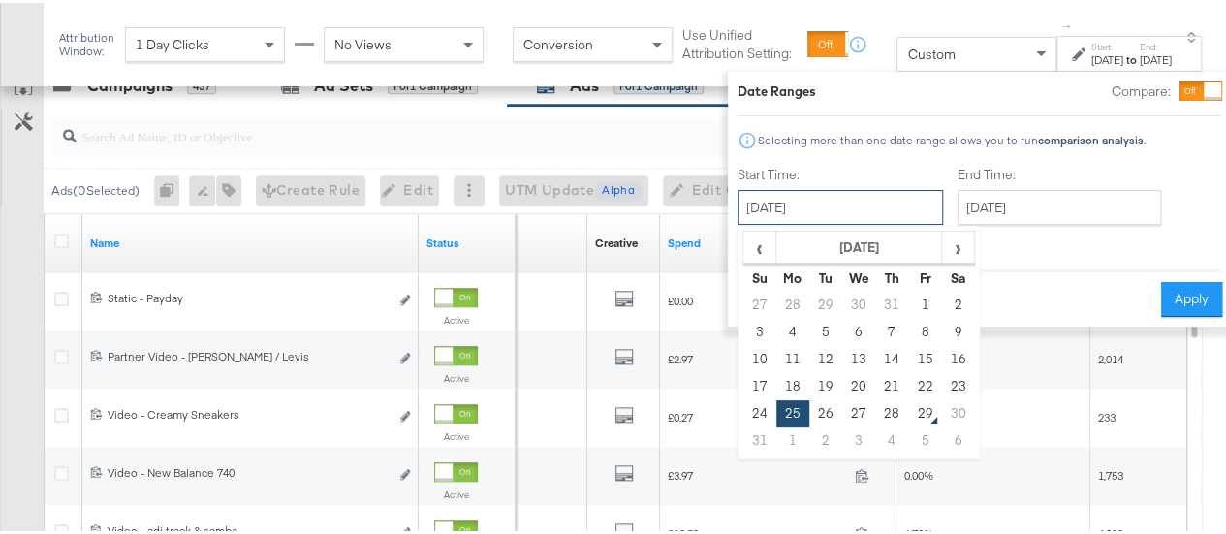
click at [852, 199] on input "August 25th 2025" at bounding box center [840, 204] width 205 height 35
click at [842, 400] on td "27" at bounding box center [858, 410] width 33 height 27
type input "[DATE]"
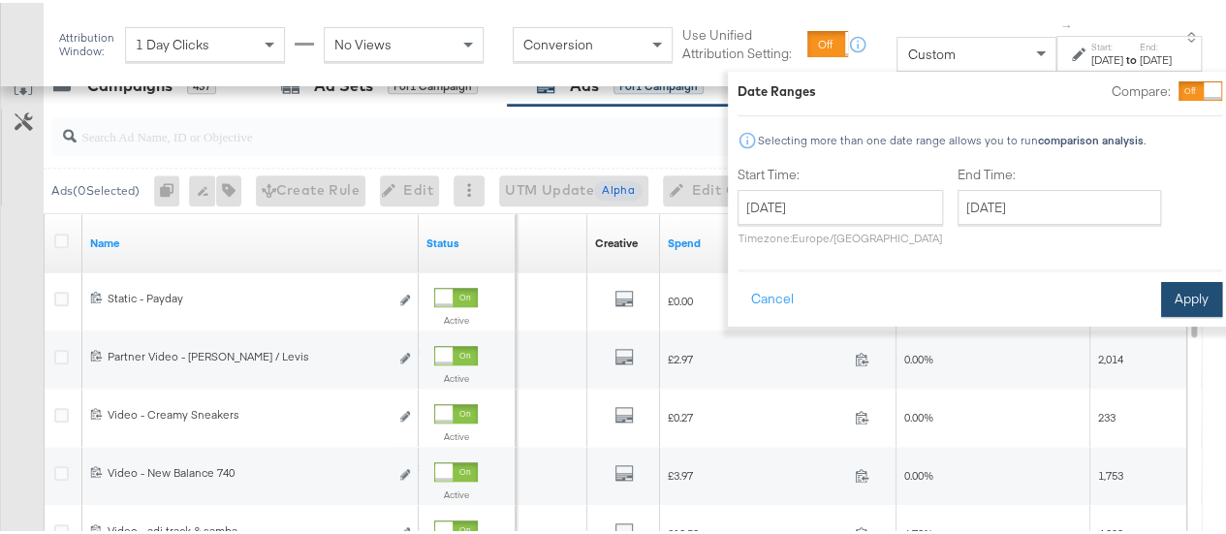
click at [1171, 294] on button "Apply" at bounding box center [1191, 296] width 61 height 35
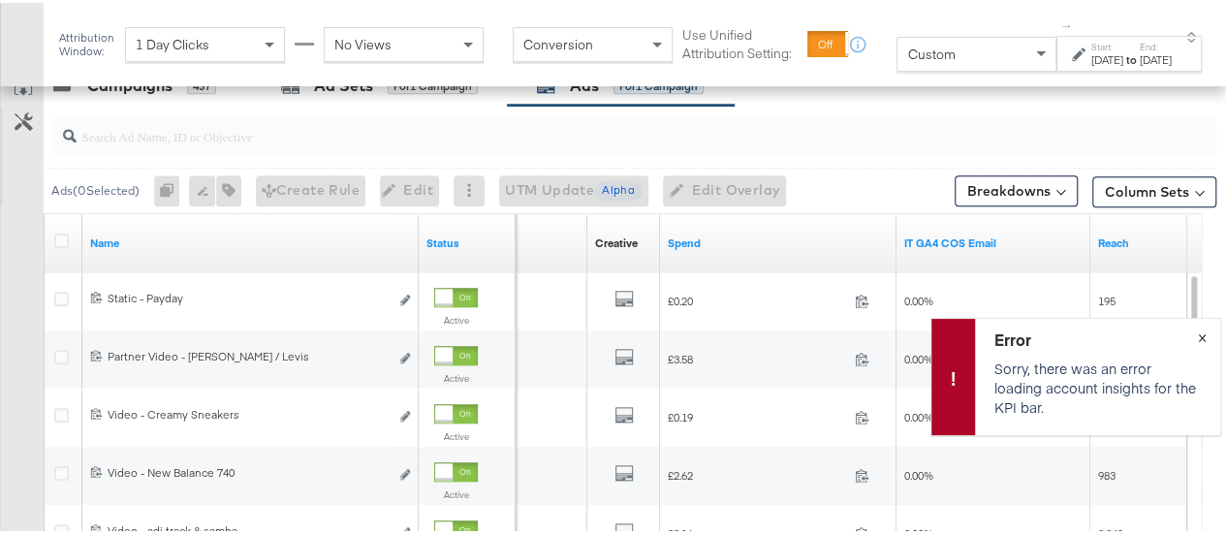
click at [1192, 334] on button "×" at bounding box center [1202, 333] width 36 height 35
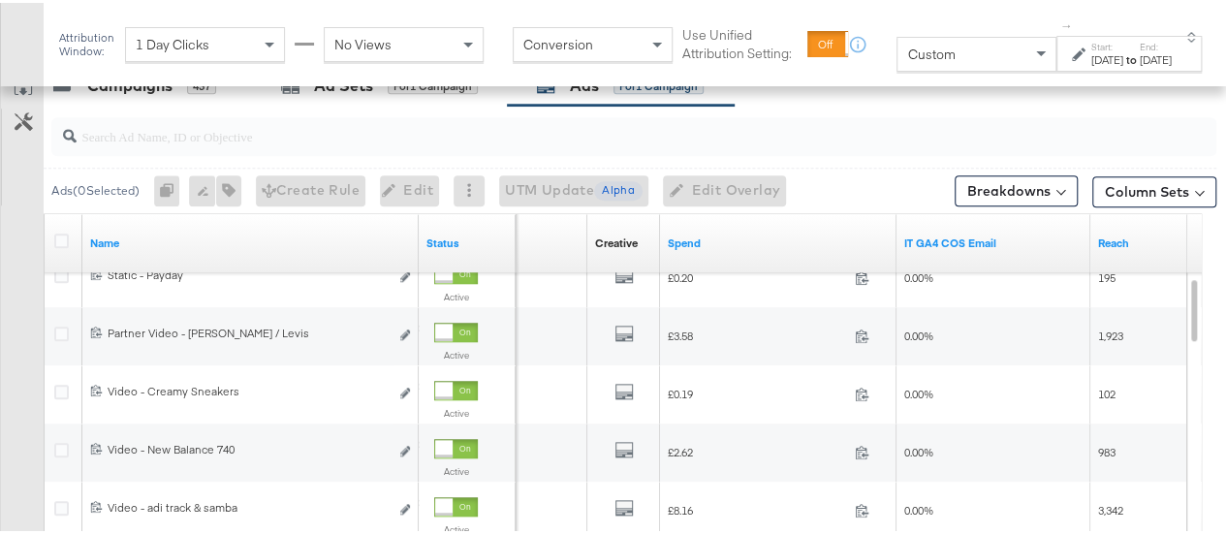
click at [1091, 49] on label "Start:" at bounding box center [1107, 44] width 32 height 13
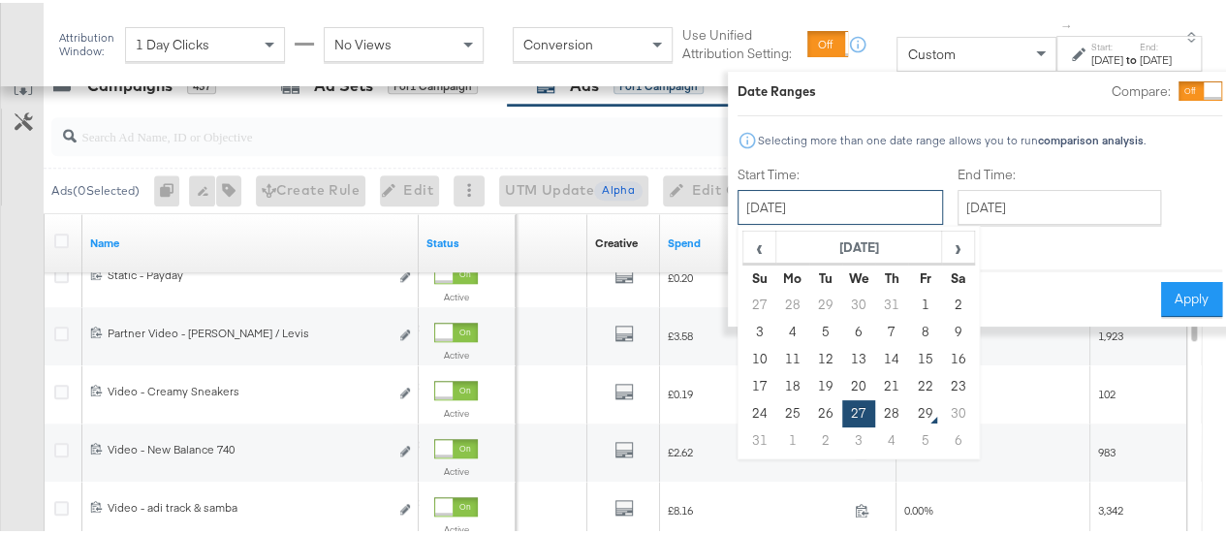
click at [861, 197] on input "[DATE]" at bounding box center [840, 204] width 205 height 35
click at [809, 398] on td "26" at bounding box center [825, 410] width 33 height 27
type input "[DATE]"
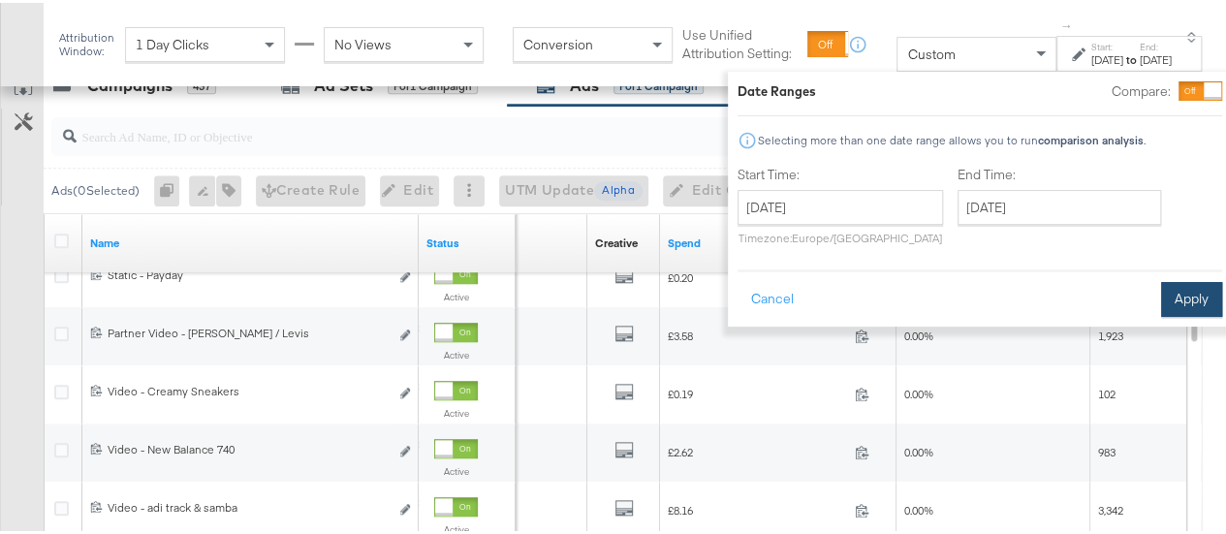
click at [1161, 298] on button "Apply" at bounding box center [1191, 296] width 61 height 35
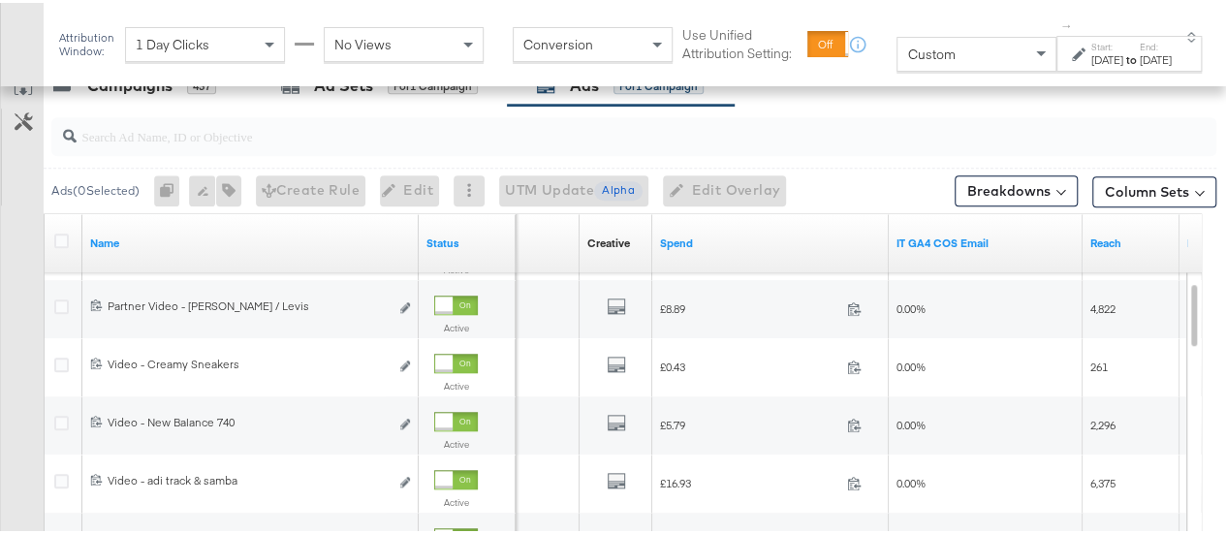
click at [1106, 56] on div "[DATE]" at bounding box center [1107, 57] width 32 height 16
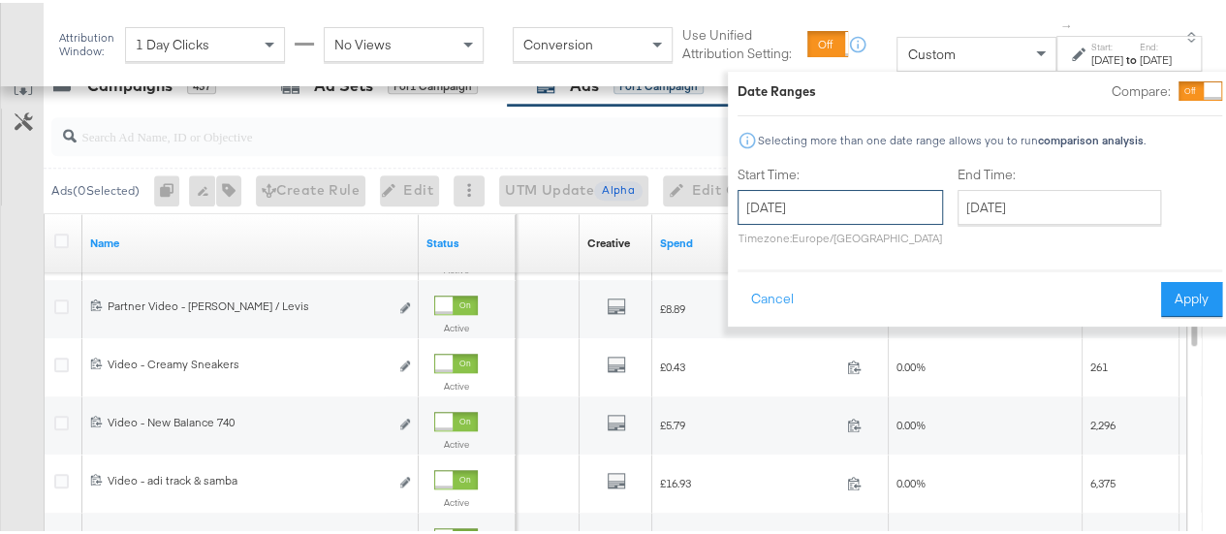
click at [870, 201] on input "[DATE]" at bounding box center [840, 204] width 205 height 35
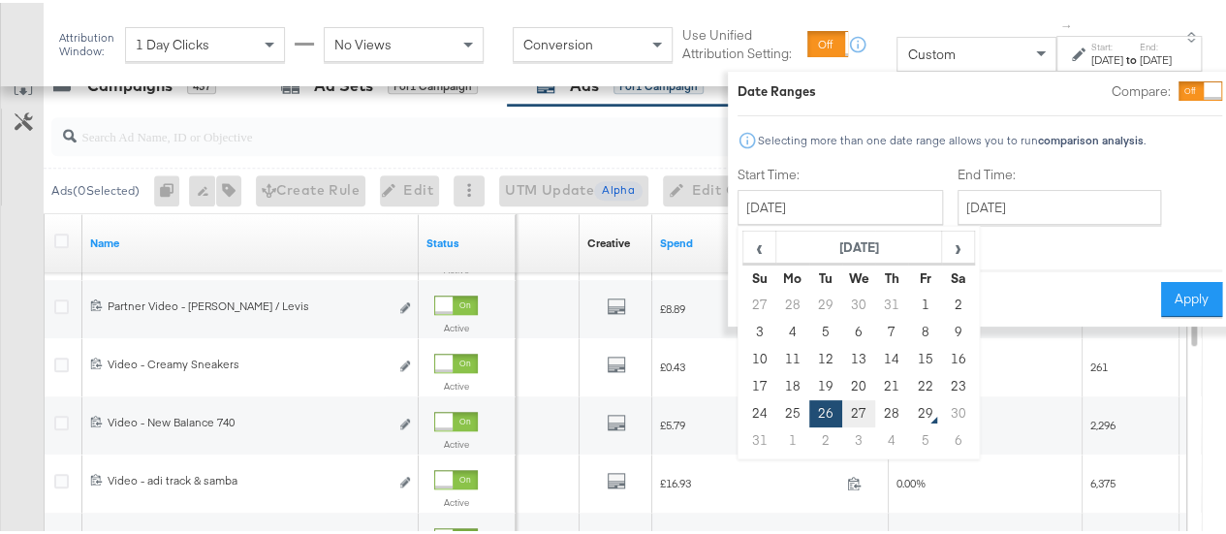
click at [842, 410] on td "27" at bounding box center [858, 410] width 33 height 27
type input "[DATE]"
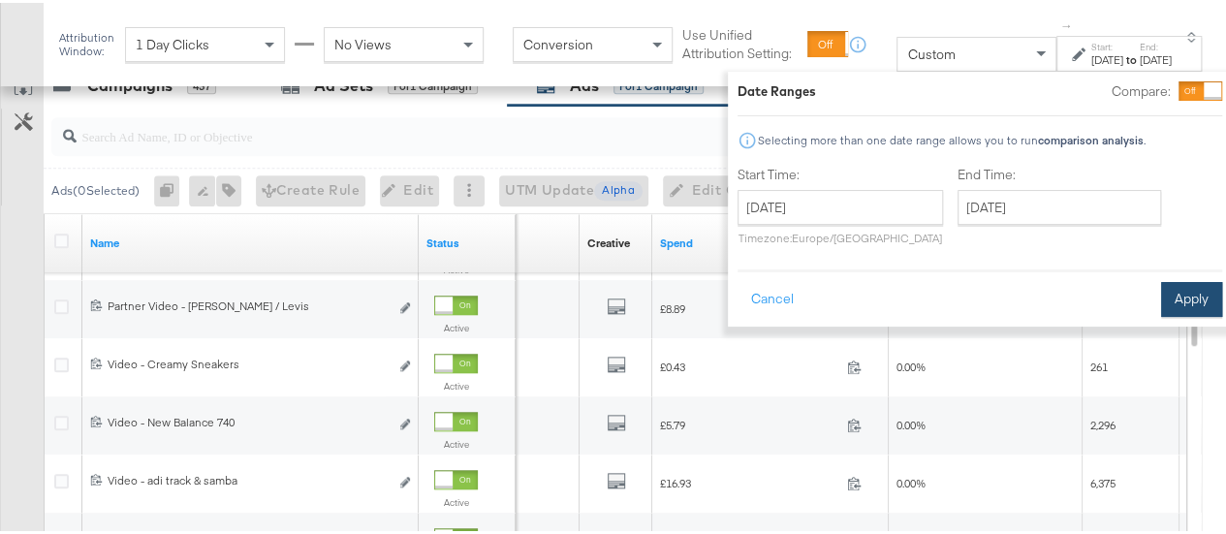
click at [1181, 291] on button "Apply" at bounding box center [1191, 296] width 61 height 35
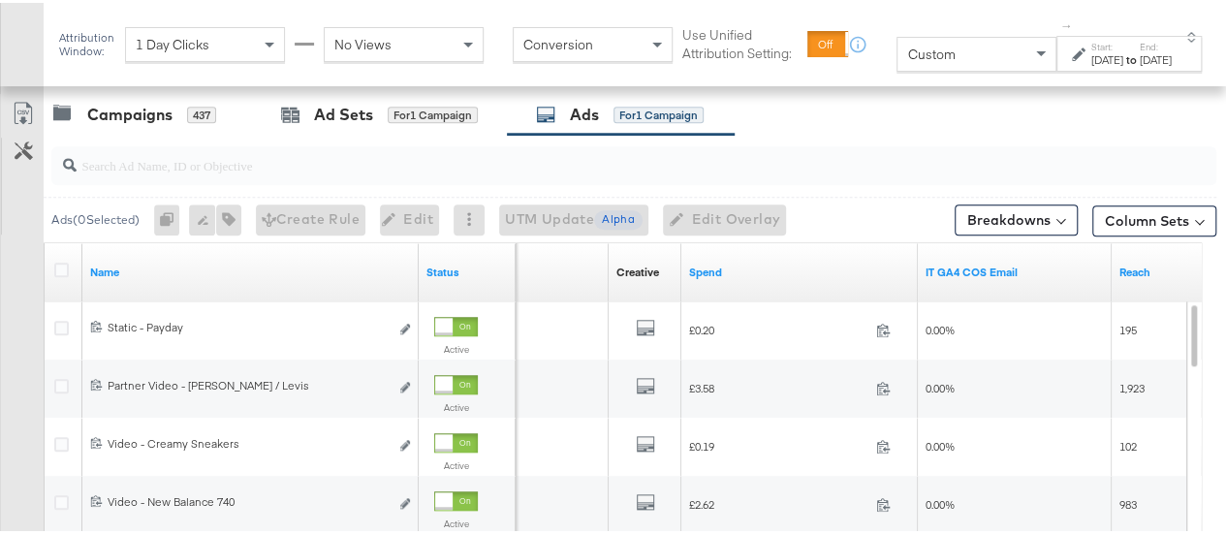
scroll to position [812, 0]
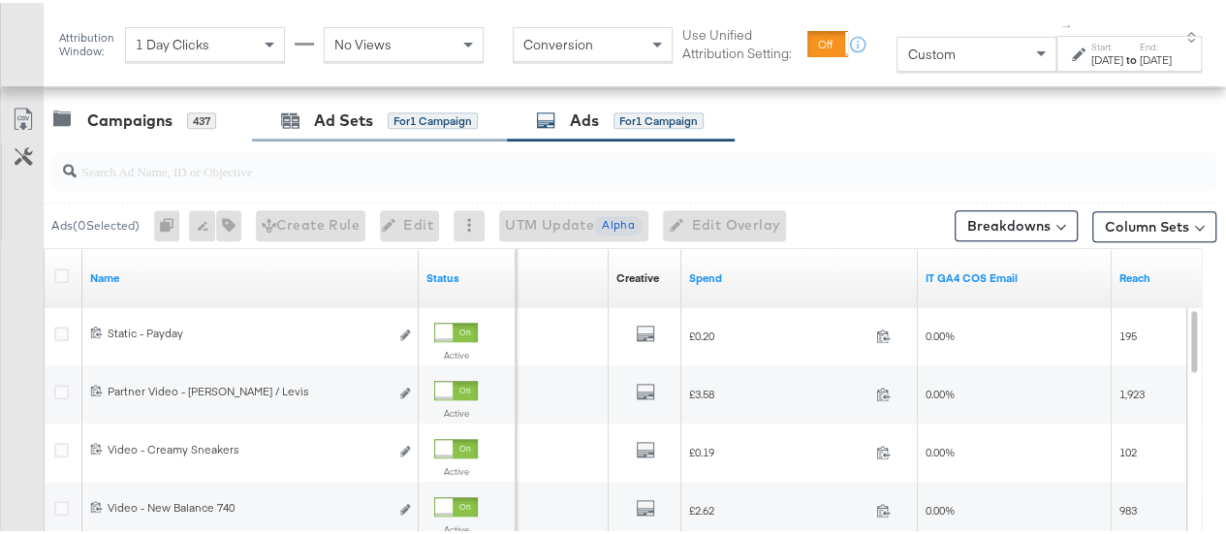
click at [361, 100] on div "Ad Sets for 1 Campaign" at bounding box center [379, 118] width 255 height 42
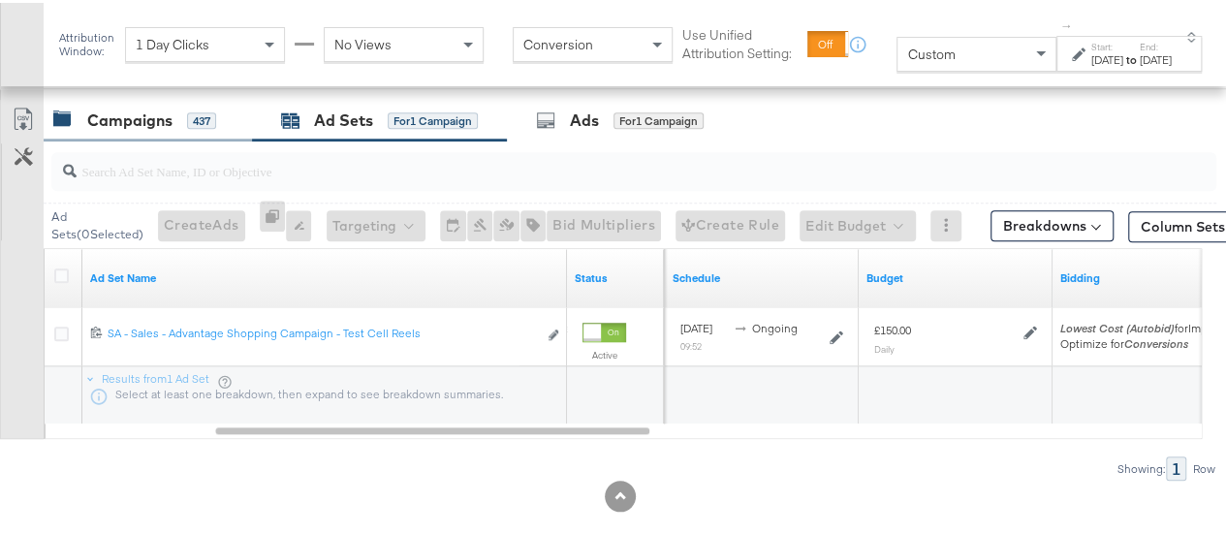
click at [132, 102] on div "Campaigns 437" at bounding box center [148, 118] width 208 height 42
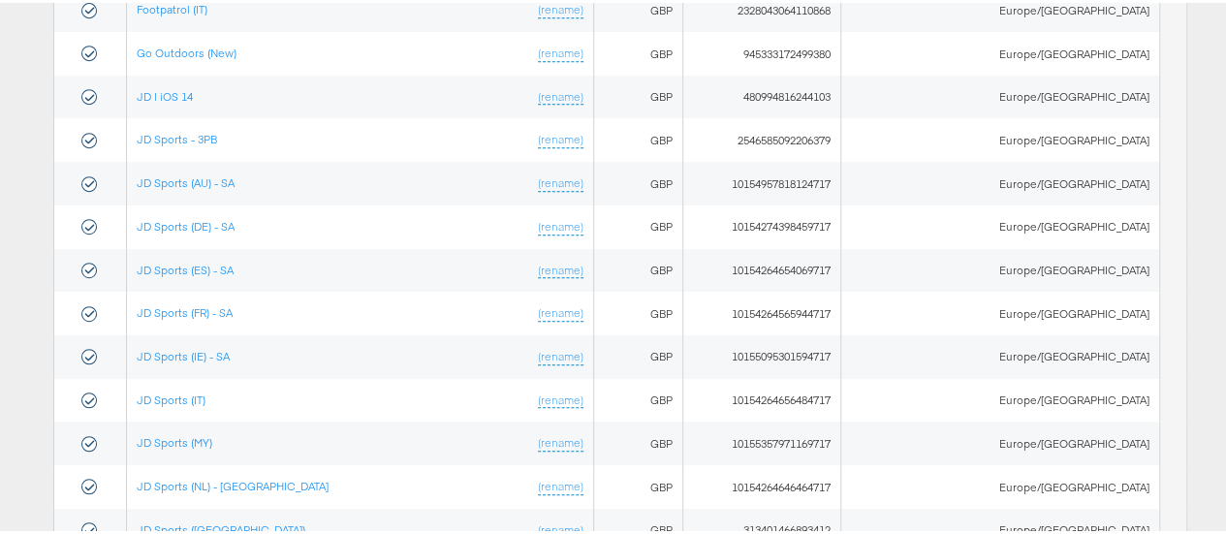
scroll to position [457, 0]
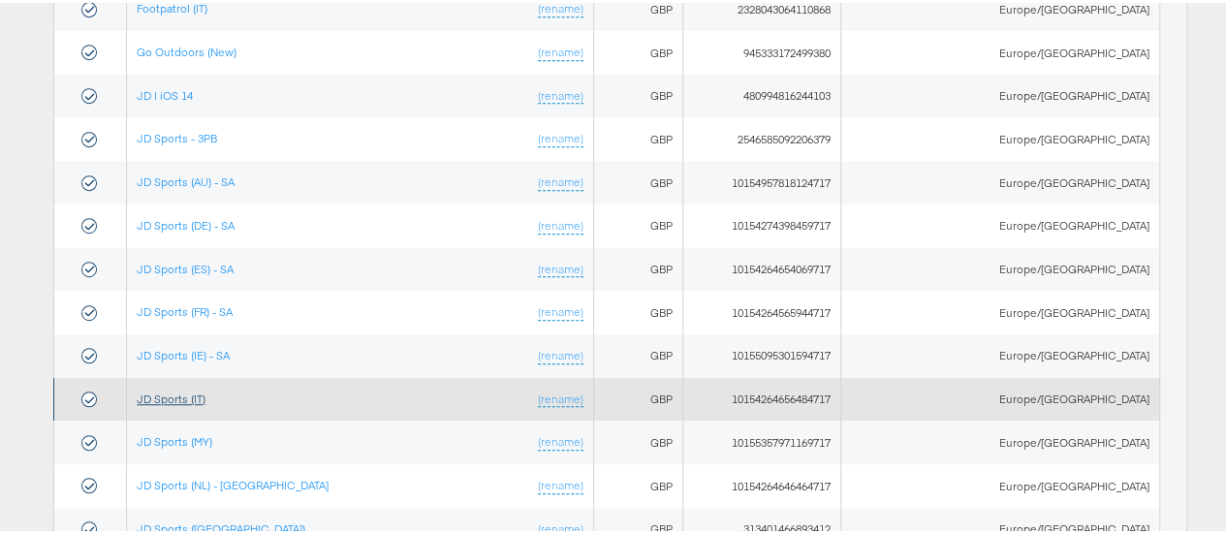
click at [197, 389] on link "JD Sports (IT)" at bounding box center [171, 396] width 69 height 15
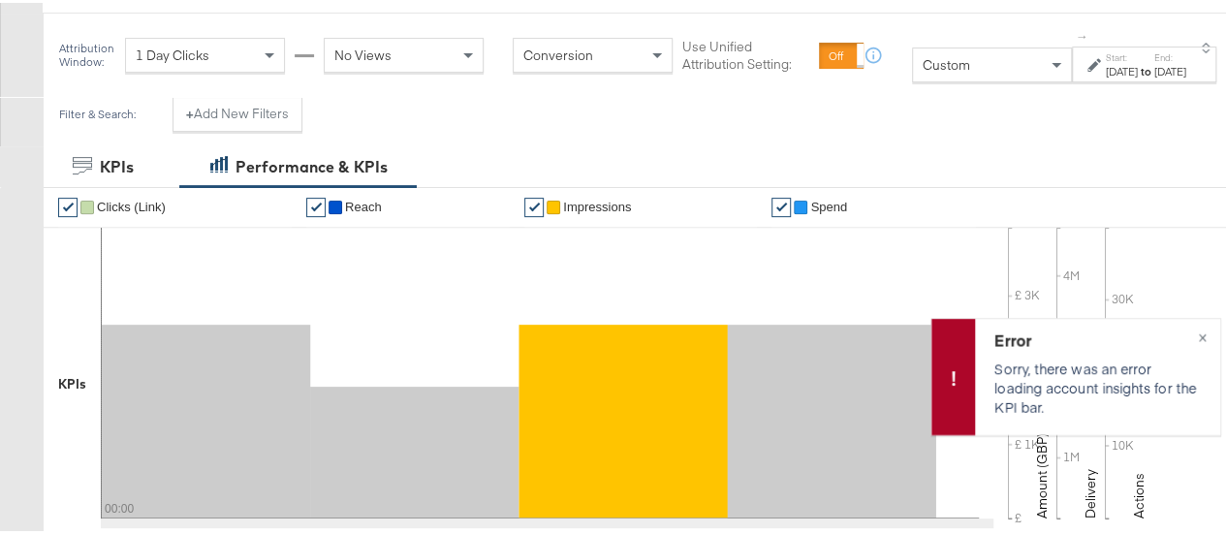
scroll to position [264, 0]
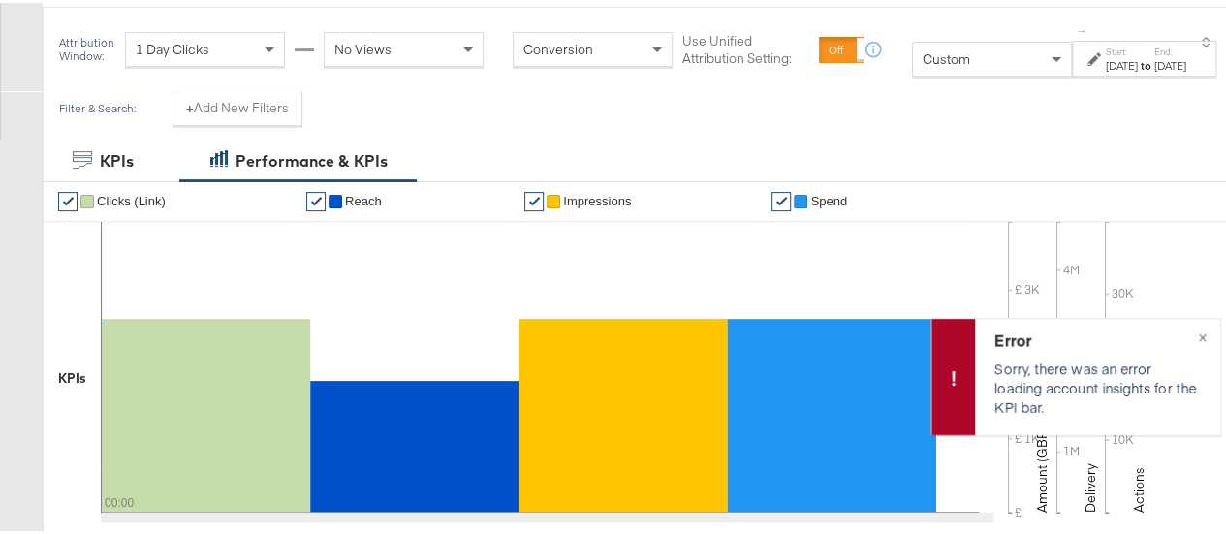
click at [970, 66] on div "Custom" at bounding box center [992, 56] width 158 height 33
click at [1106, 54] on label "Start:" at bounding box center [1122, 49] width 32 height 13
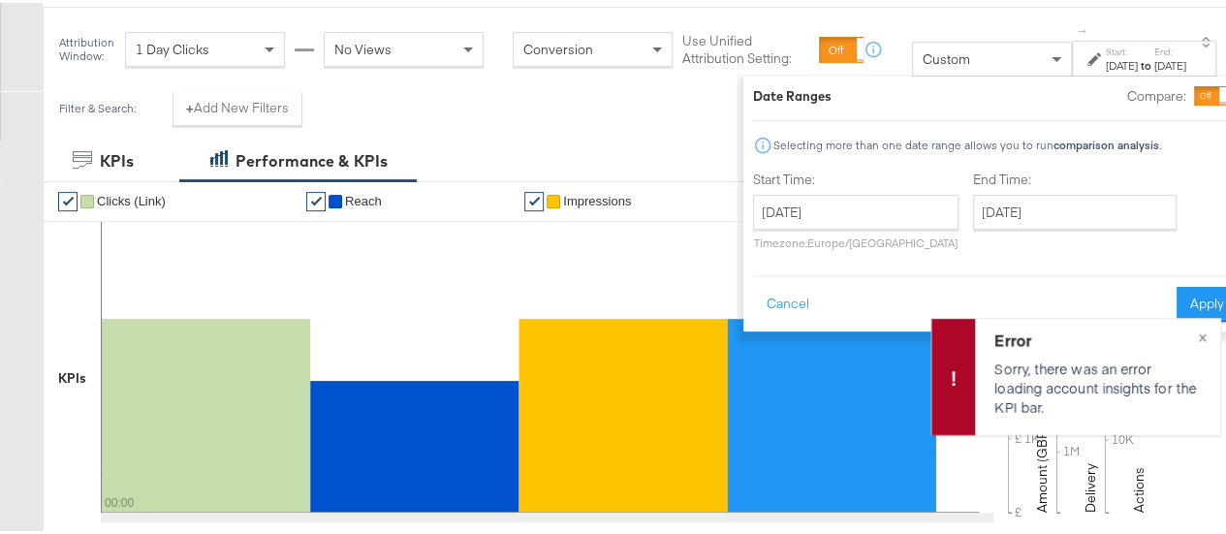
click at [1106, 54] on label "Start:" at bounding box center [1122, 49] width 32 height 13
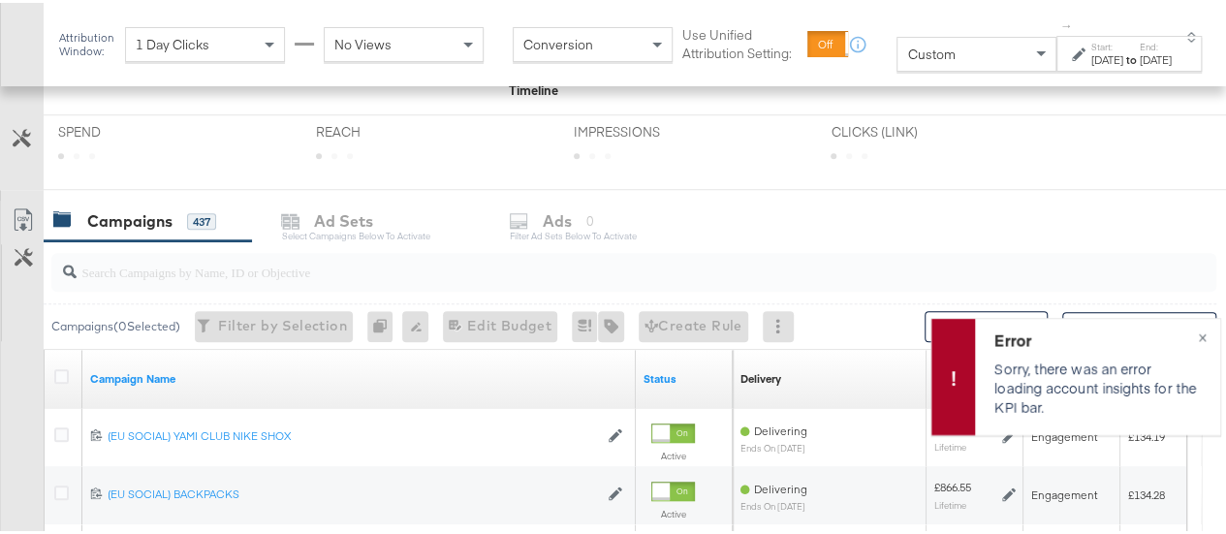
scroll to position [715, 0]
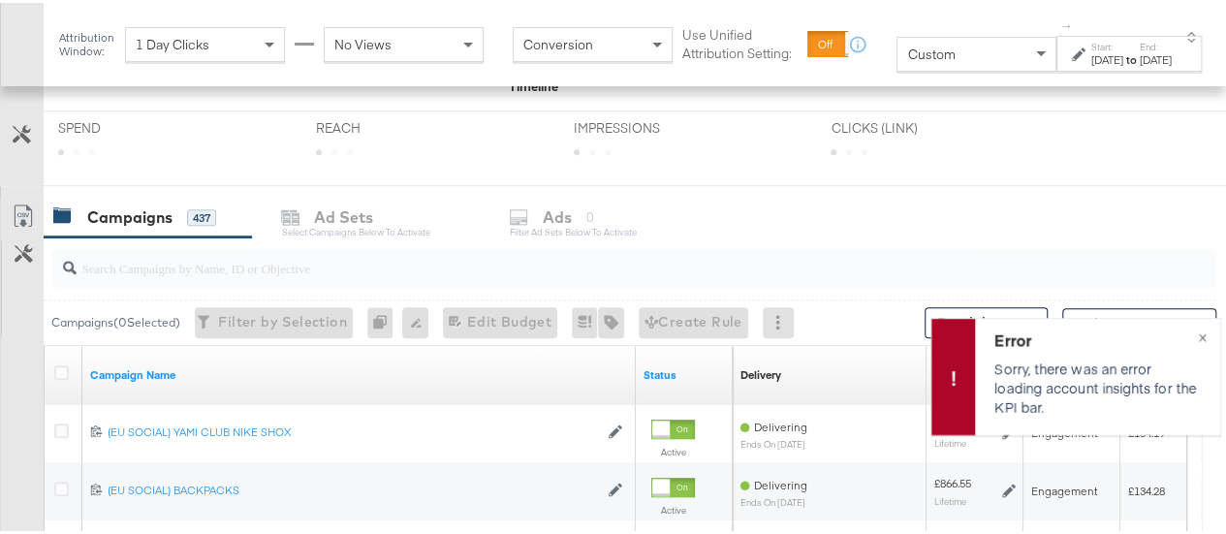
click at [415, 274] on div at bounding box center [633, 265] width 1165 height 39
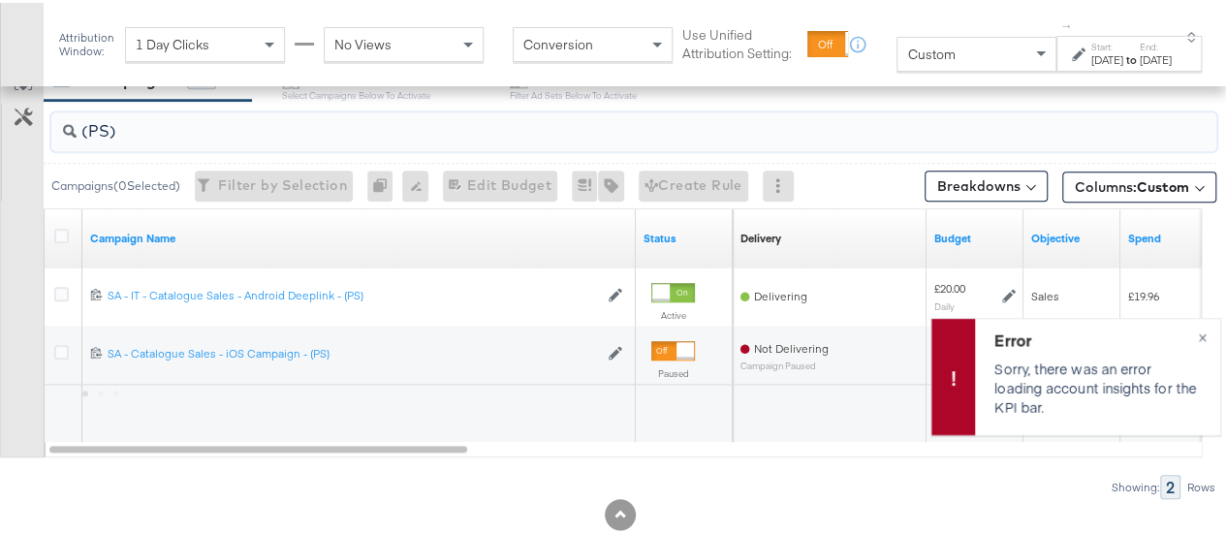
scroll to position [853, 0]
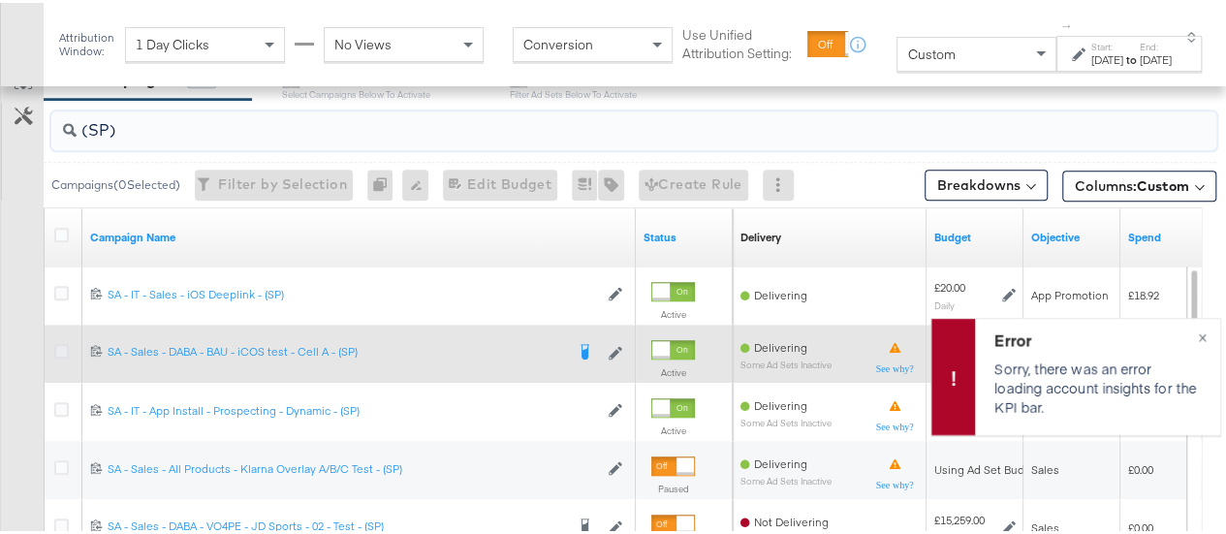
type input "(SP)"
click at [57, 346] on icon at bounding box center [61, 348] width 15 height 15
click at [0, 0] on input "checkbox" at bounding box center [0, 0] width 0 height 0
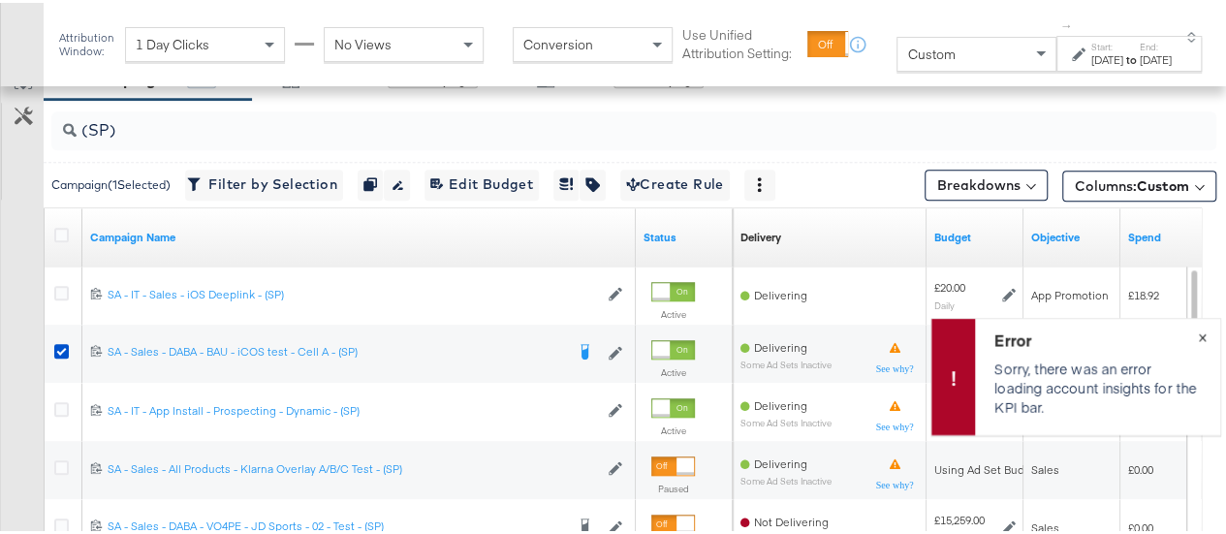
click at [1188, 331] on button "×" at bounding box center [1202, 333] width 36 height 35
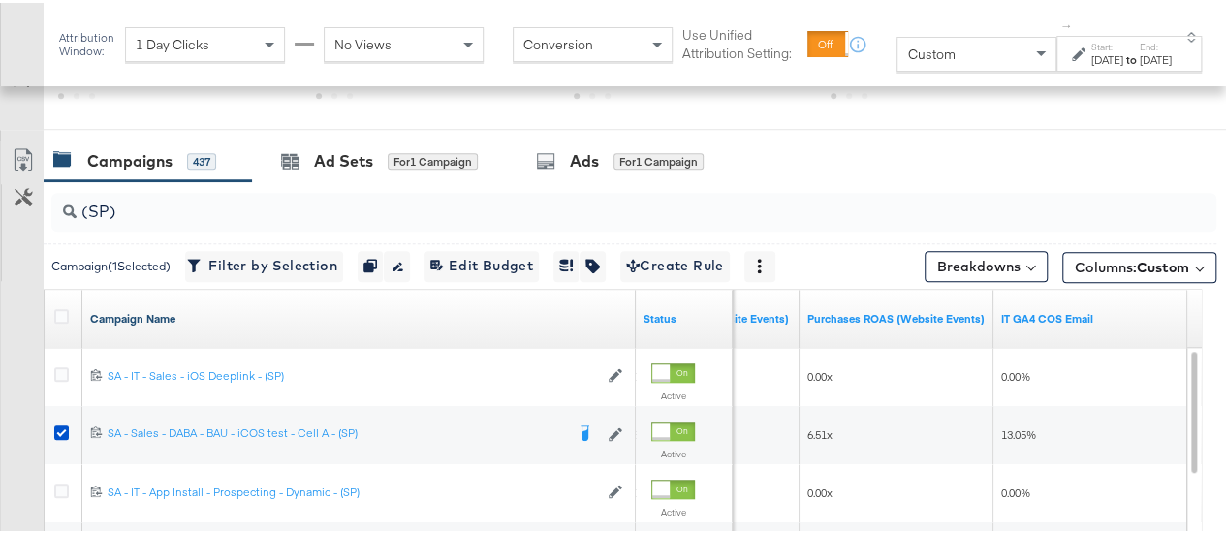
scroll to position [745, 0]
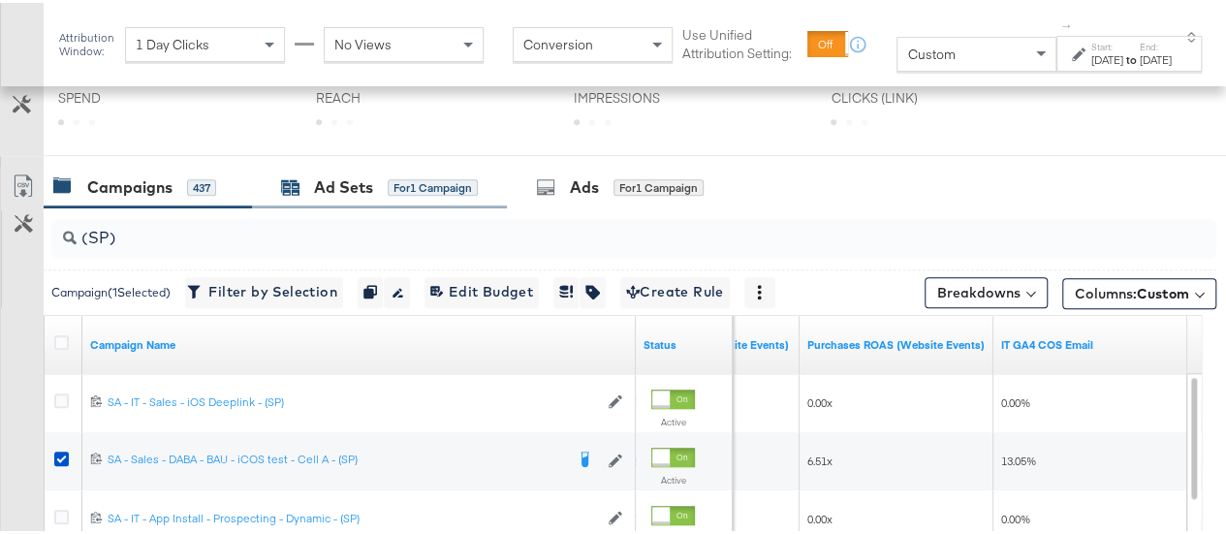
click at [353, 183] on div "Ad Sets" at bounding box center [343, 184] width 59 height 22
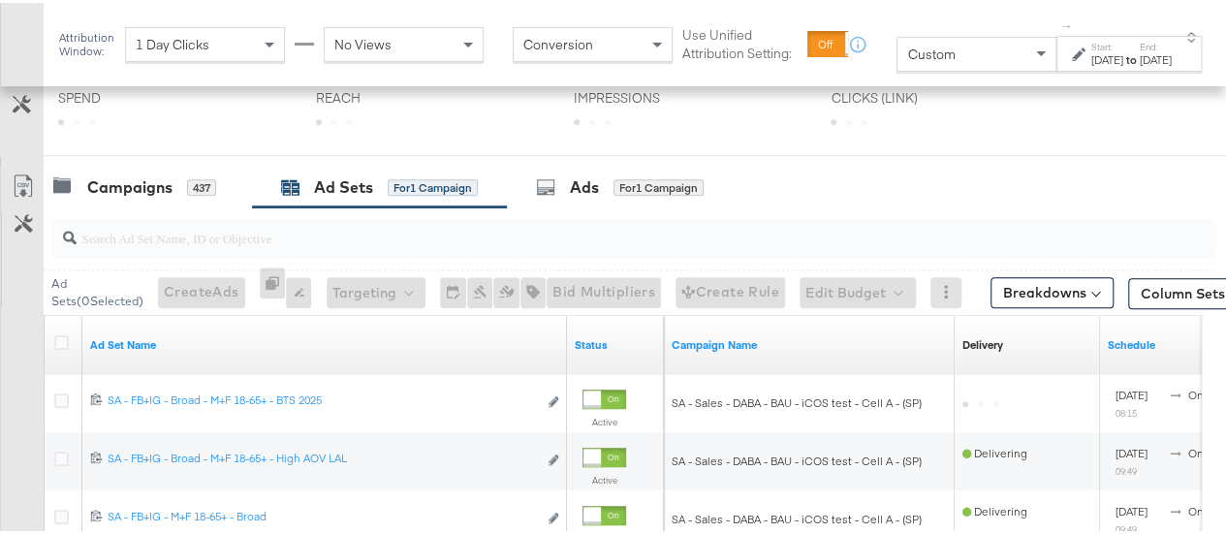
scroll to position [888, 0]
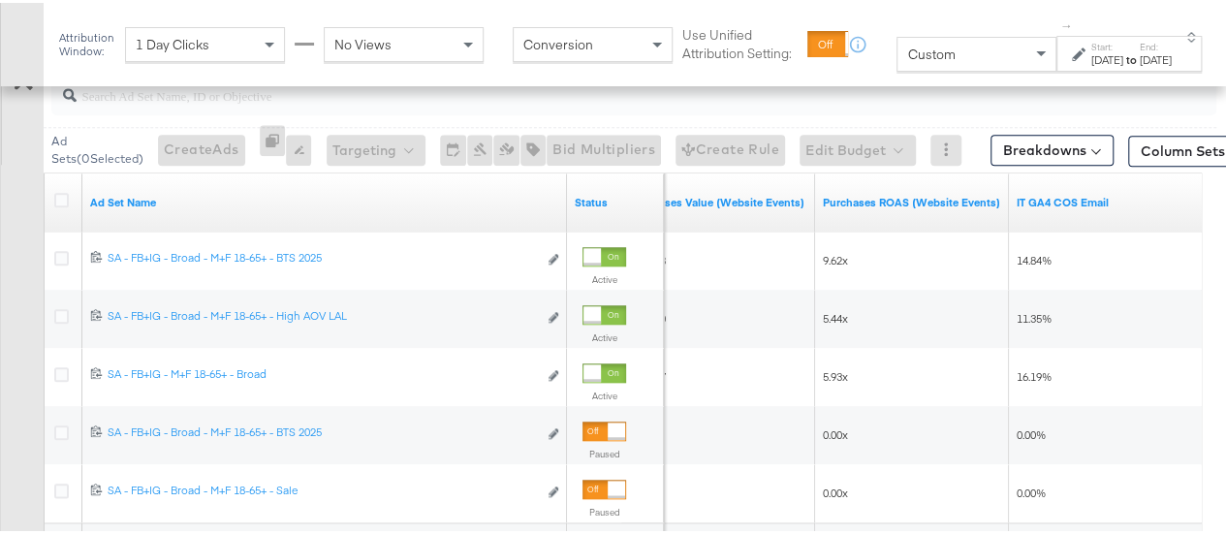
click at [1123, 50] on div "to" at bounding box center [1131, 57] width 16 height 16
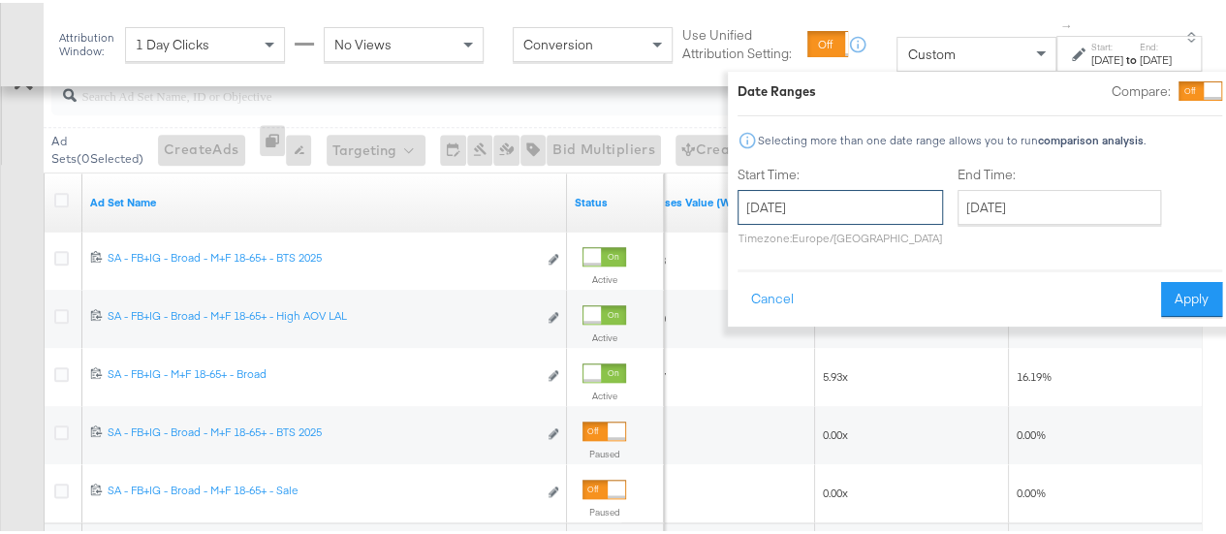
click at [837, 214] on input "[DATE]" at bounding box center [840, 204] width 205 height 35
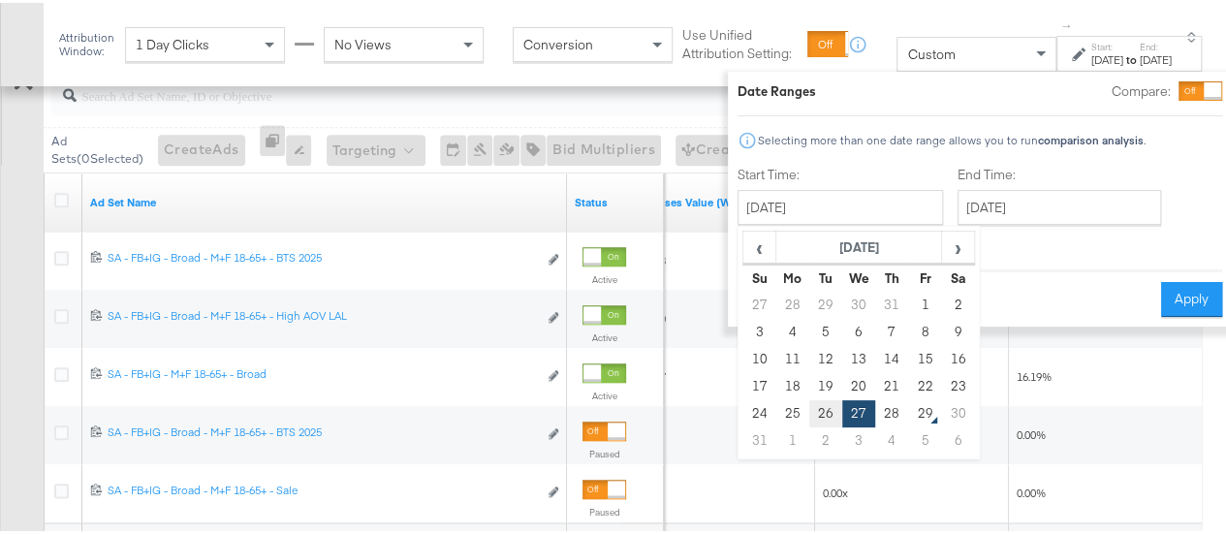
click at [809, 408] on td "26" at bounding box center [825, 410] width 33 height 27
type input "[DATE]"
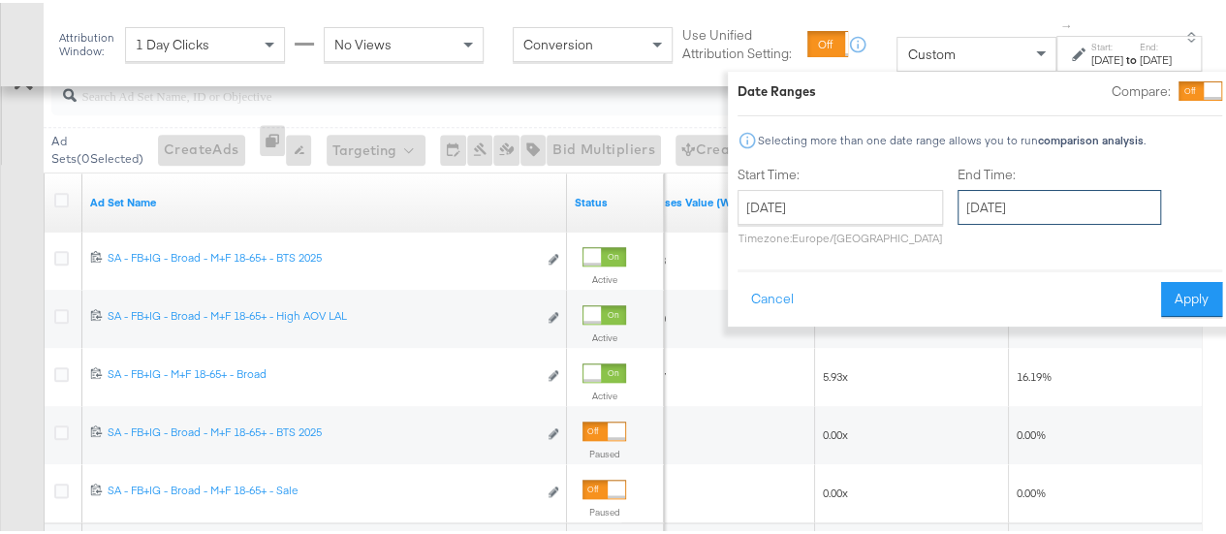
click at [958, 214] on input "[DATE]" at bounding box center [1060, 204] width 204 height 35
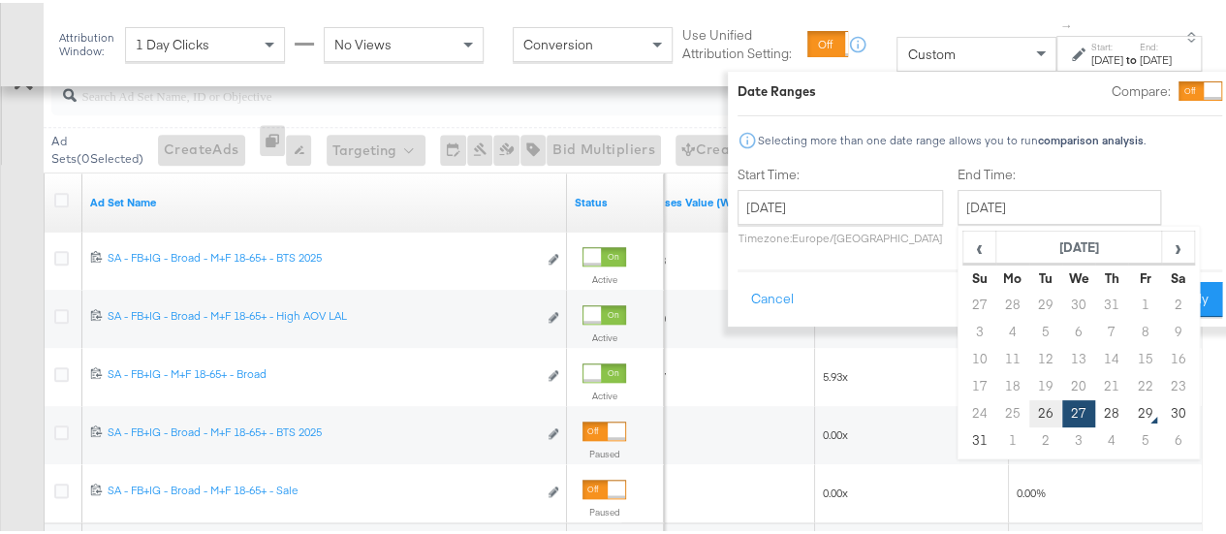
click at [1029, 401] on td "26" at bounding box center [1045, 410] width 33 height 27
type input "[DATE]"
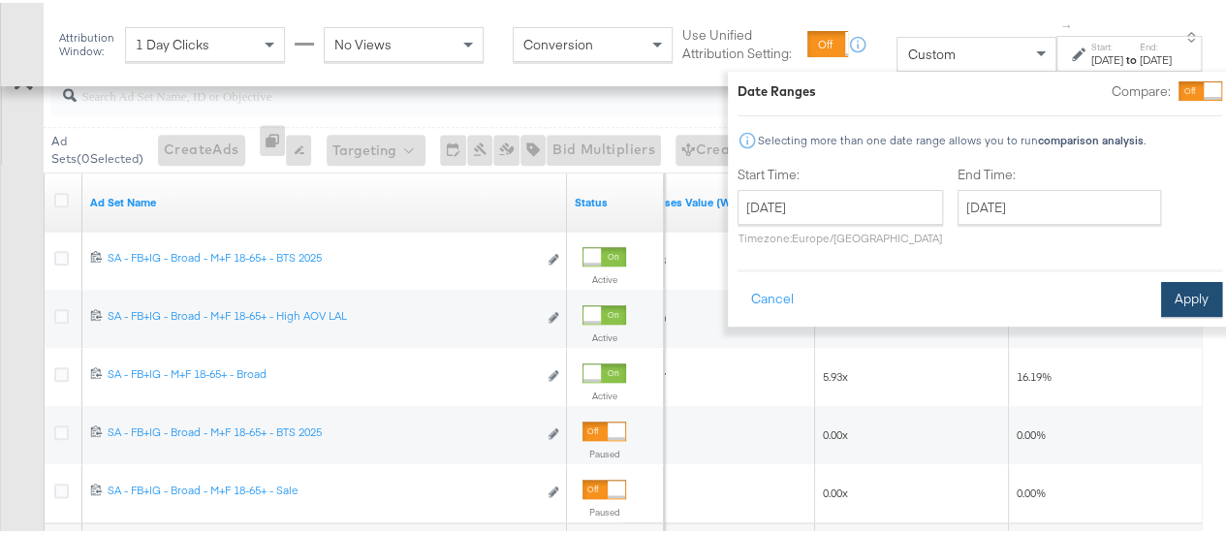
click at [1177, 292] on button "Apply" at bounding box center [1191, 296] width 61 height 35
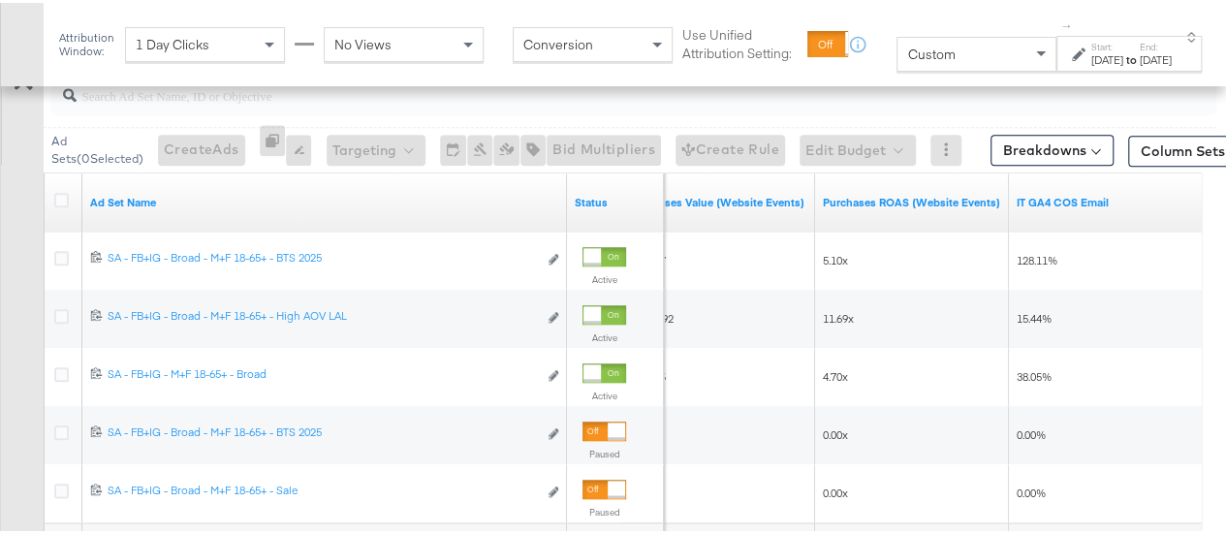
click at [1072, 52] on icon at bounding box center [1079, 52] width 14 height 14
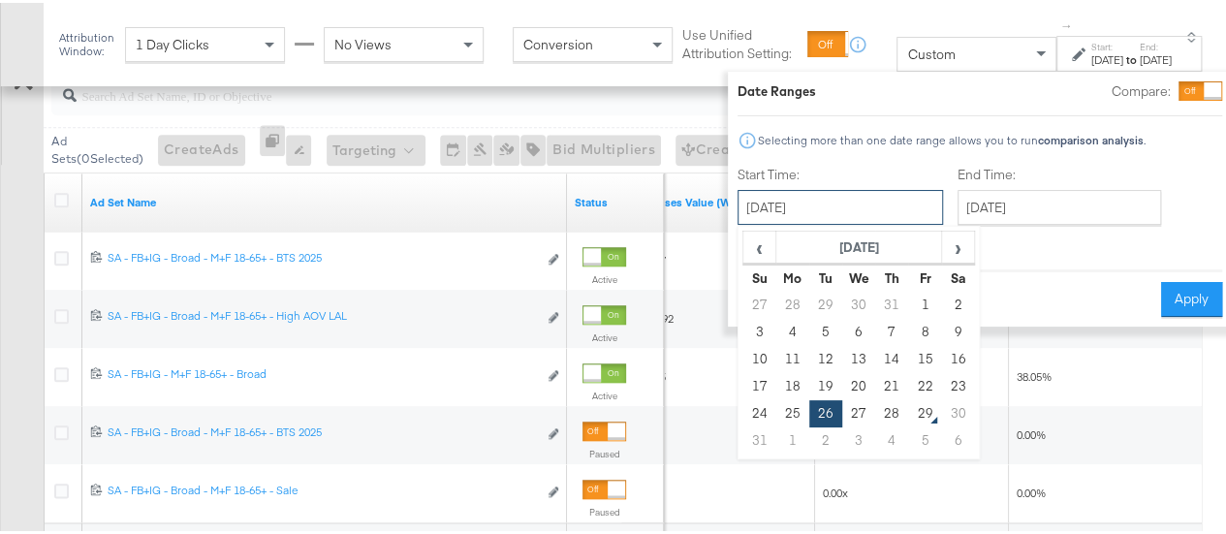
click at [875, 203] on input "[DATE]" at bounding box center [840, 204] width 205 height 35
click at [842, 410] on td "27" at bounding box center [858, 410] width 33 height 27
type input "[DATE]"
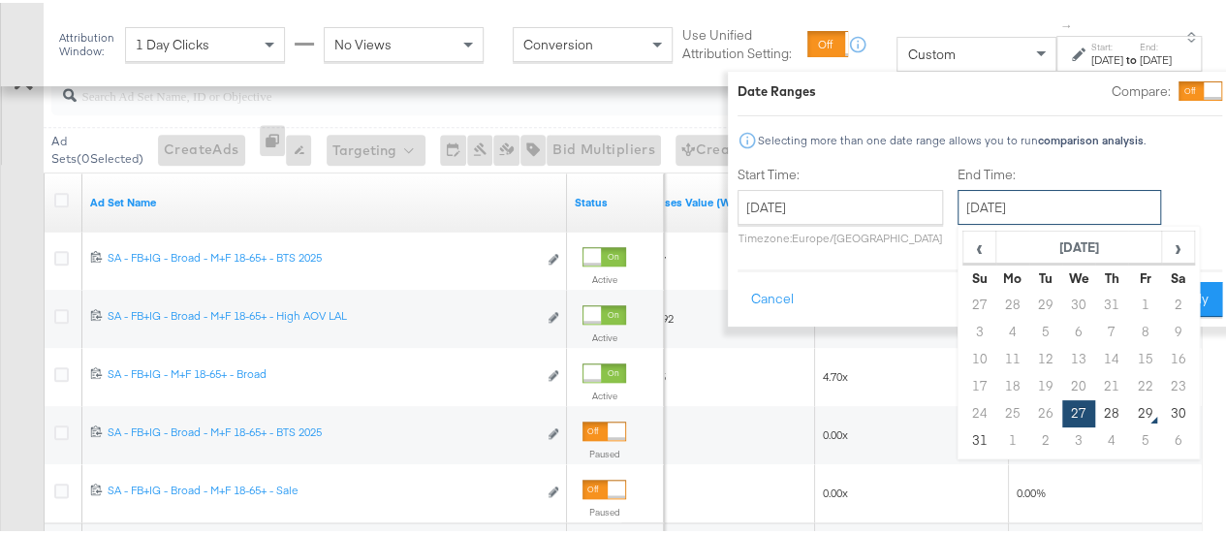
click at [987, 197] on input "[DATE]" at bounding box center [1060, 204] width 204 height 35
click at [1062, 414] on td "27" at bounding box center [1078, 410] width 33 height 27
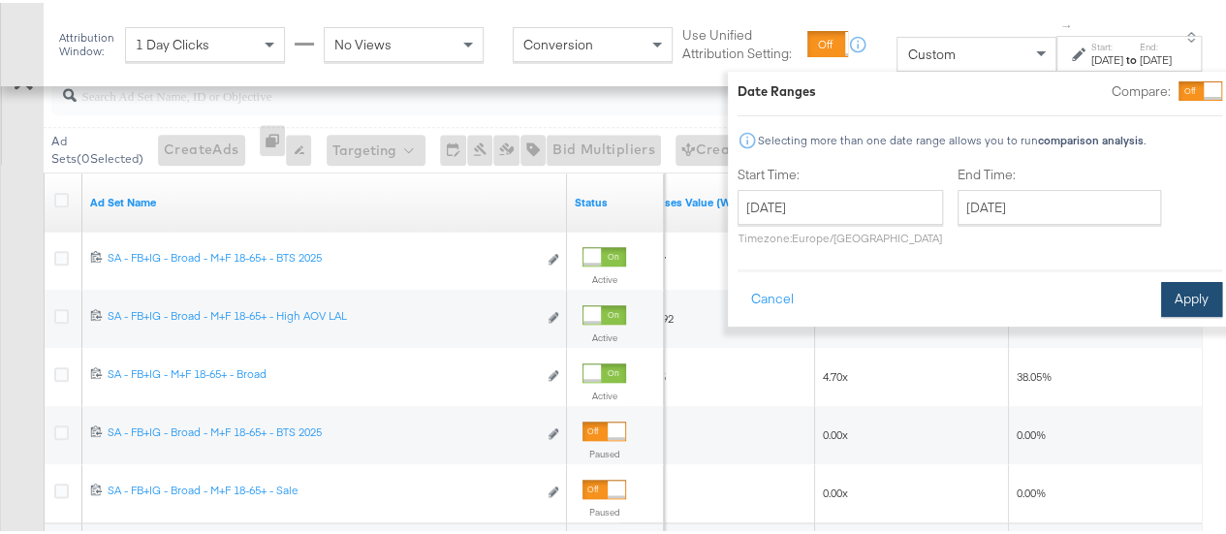
click at [1161, 290] on button "Apply" at bounding box center [1191, 296] width 61 height 35
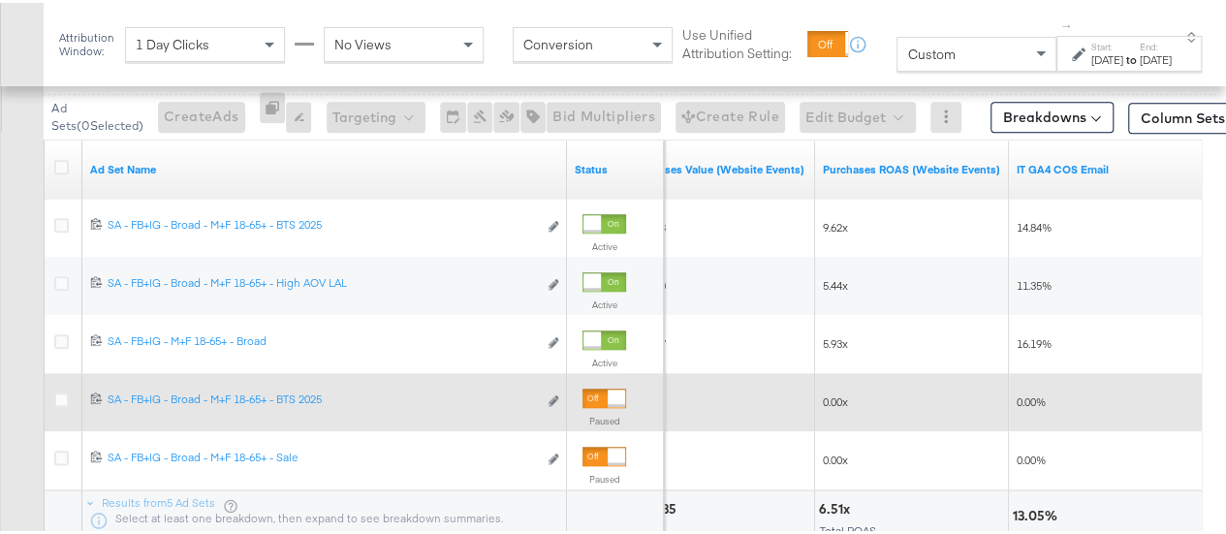
scroll to position [922, 0]
